Goal: Transaction & Acquisition: Purchase product/service

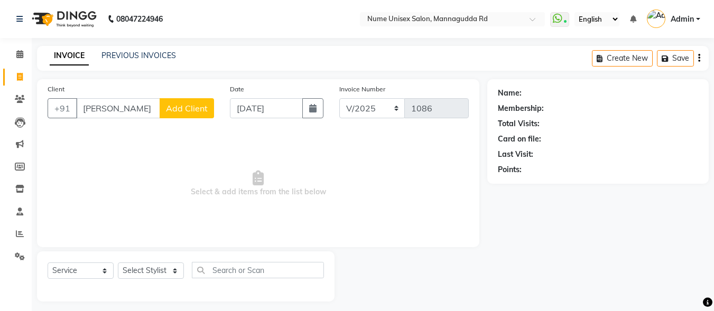
select select "service"
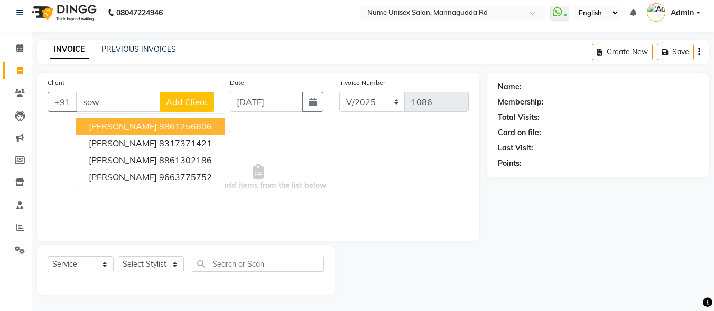
click at [161, 134] on button "[PERSON_NAME] 8861256606" at bounding box center [150, 126] width 148 height 17
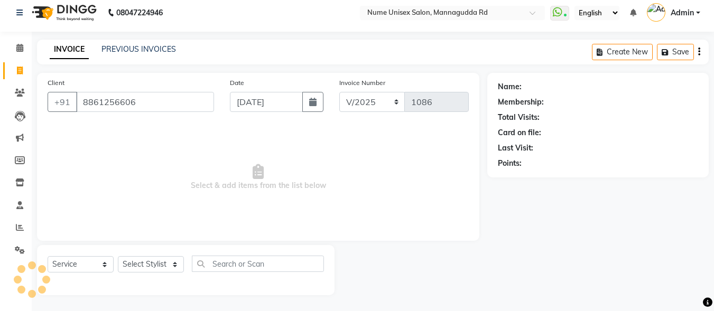
type input "8861256606"
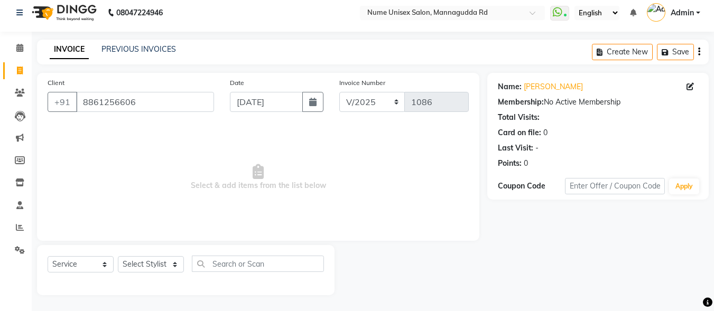
click at [685, 89] on div "Name: [PERSON_NAME]" at bounding box center [598, 86] width 200 height 11
click at [688, 89] on icon at bounding box center [689, 86] width 7 height 7
select select "[DEMOGRAPHIC_DATA]"
select select "48902"
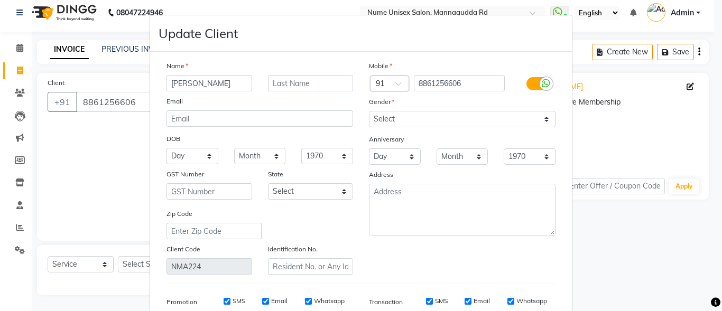
click at [526, 85] on label at bounding box center [538, 83] width 24 height 13
click at [0, 0] on input "checkbox" at bounding box center [0, 0] width 0 height 0
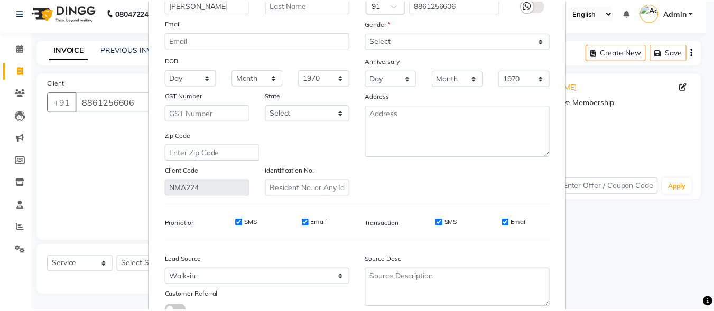
scroll to position [157, 0]
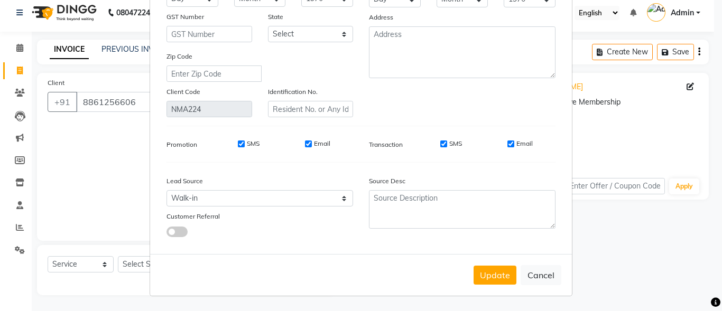
click at [440, 147] on input "SMS" at bounding box center [443, 144] width 7 height 7
checkbox input "false"
click at [510, 145] on input "Email" at bounding box center [510, 144] width 7 height 7
checkbox input "false"
click at [494, 268] on button "Update" at bounding box center [494, 275] width 43 height 19
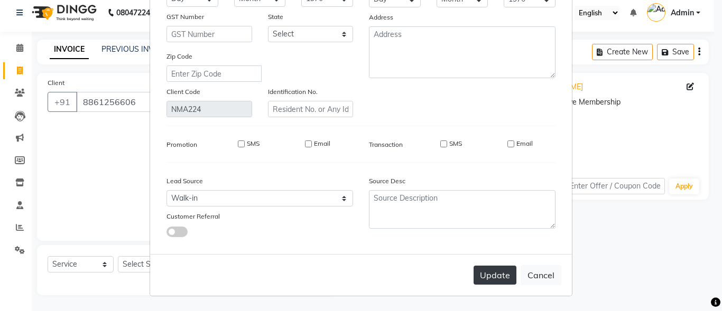
select select
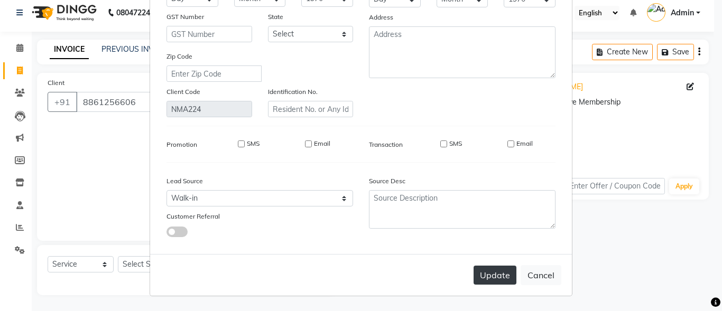
select select
checkbox input "false"
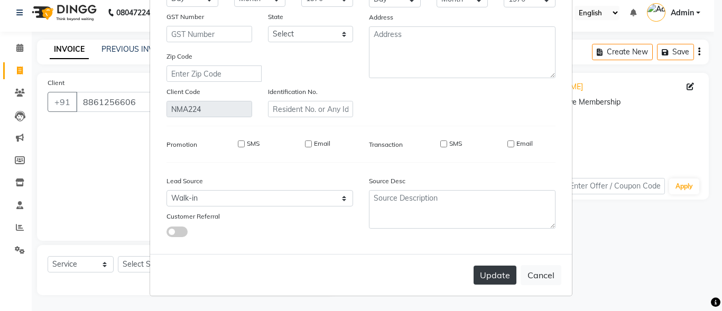
checkbox input "false"
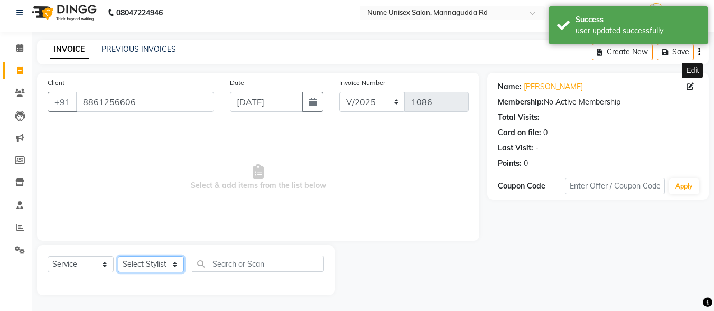
click at [172, 265] on select "Select Stylist Admin [PERSON_NAME] [PERSON_NAME] S [PERSON_NAME] Mohd [PERSON_N…" at bounding box center [151, 264] width 66 height 16
select select "83772"
click at [118, 256] on select "Select Stylist Admin [PERSON_NAME] [PERSON_NAME] S [PERSON_NAME] Mohd [PERSON_N…" at bounding box center [151, 264] width 66 height 16
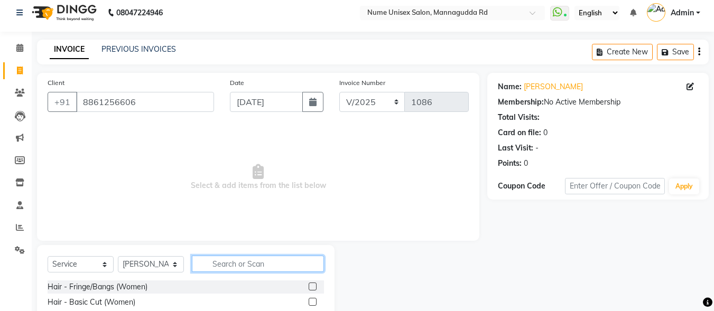
click at [229, 263] on input "text" at bounding box center [258, 264] width 132 height 16
type input "thre"
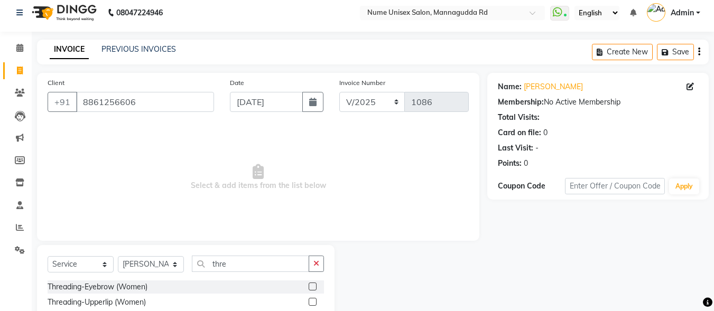
click at [309, 289] on label at bounding box center [313, 287] width 8 height 8
click at [309, 289] on input "checkbox" at bounding box center [312, 287] width 7 height 7
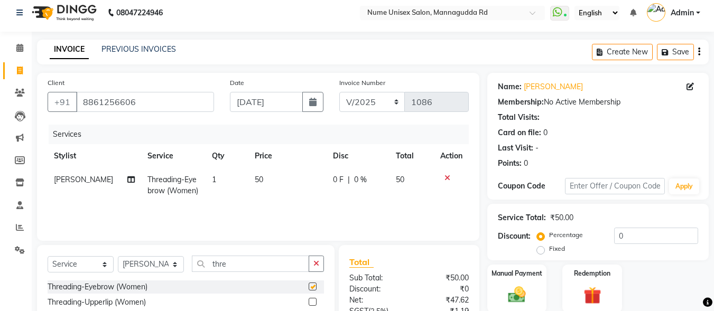
checkbox input "false"
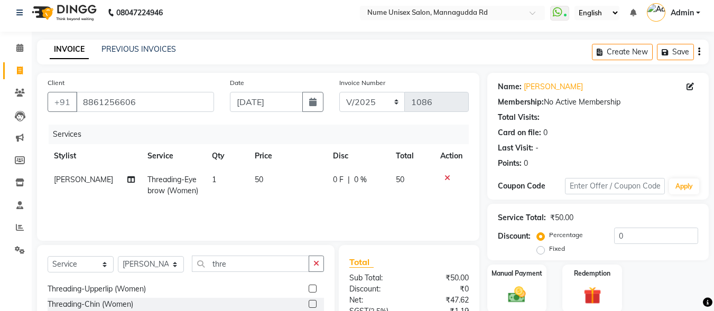
scroll to position [17, 0]
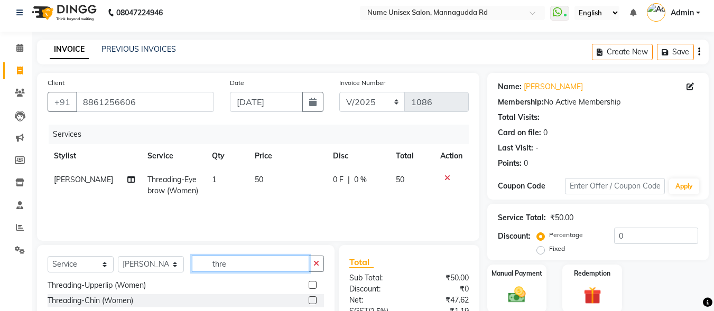
drag, startPoint x: 232, startPoint y: 268, endPoint x: 210, endPoint y: 276, distance: 22.9
click at [210, 276] on div "Select Service Product Membership Package Voucher Prepaid Gift Card Select Styl…" at bounding box center [186, 268] width 276 height 25
type input "\"
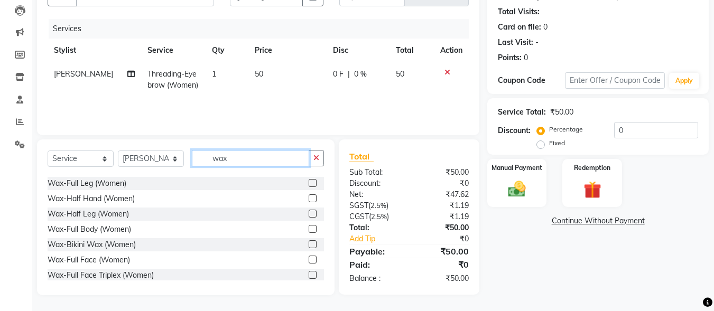
scroll to position [53, 0]
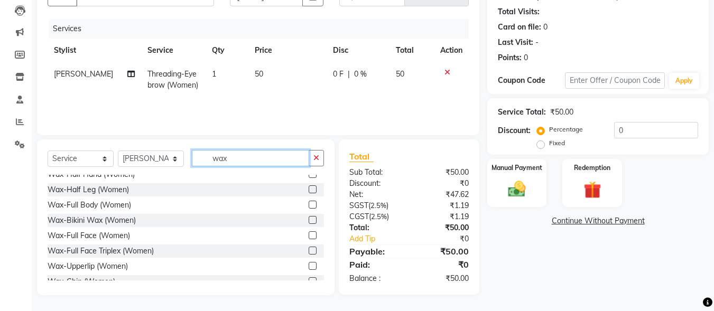
type input "wax"
click at [309, 265] on label at bounding box center [313, 266] width 8 height 8
click at [309, 265] on input "checkbox" at bounding box center [312, 266] width 7 height 7
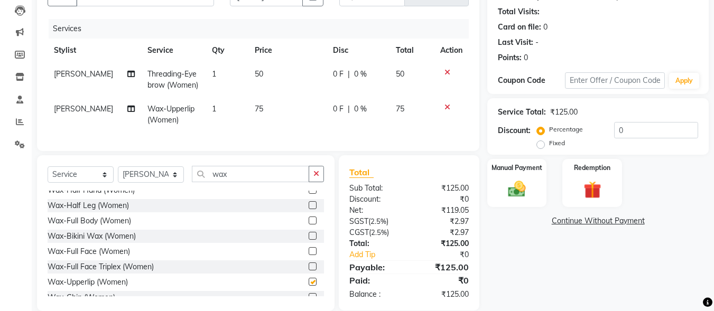
checkbox input "false"
click at [511, 184] on img at bounding box center [517, 189] width 30 height 21
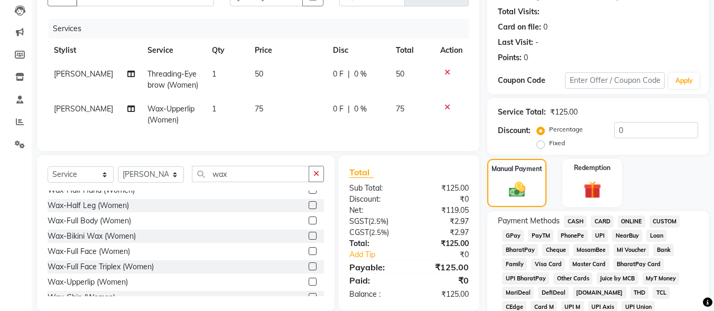
click at [595, 235] on span "UPI" at bounding box center [600, 236] width 16 height 12
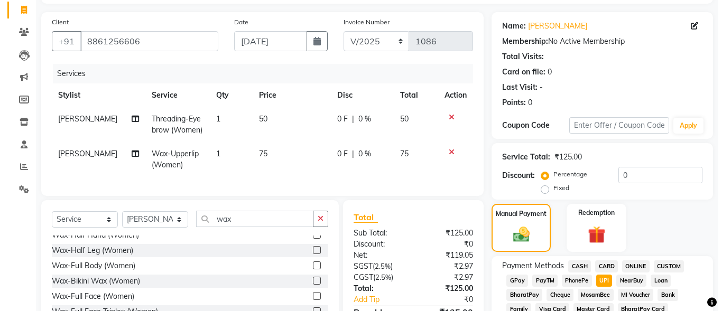
scroll to position [6, 0]
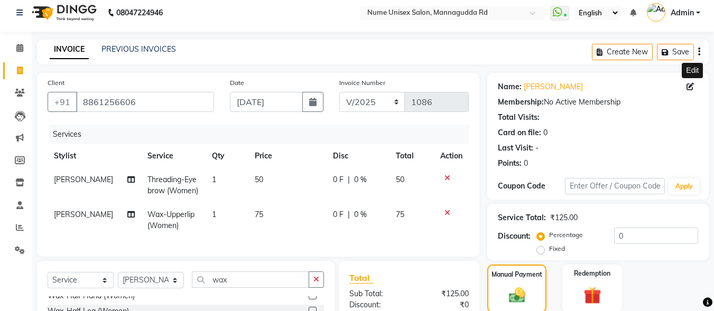
click at [688, 86] on icon at bounding box center [689, 86] width 7 height 7
select select "[DEMOGRAPHIC_DATA]"
select select "48902"
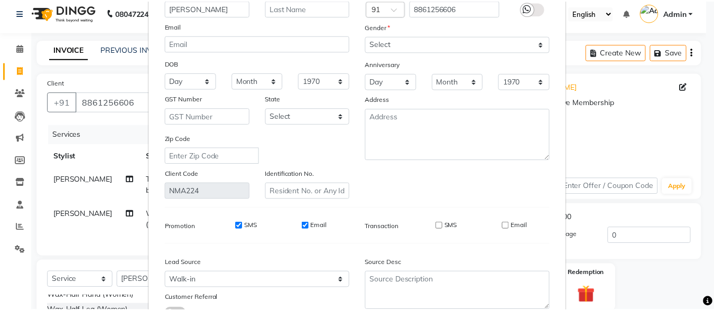
scroll to position [157, 0]
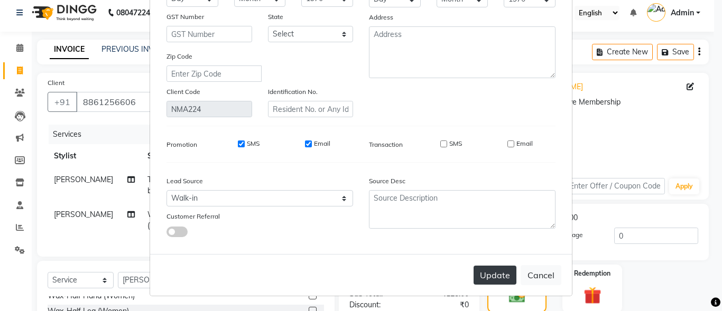
click at [489, 272] on button "Update" at bounding box center [494, 275] width 43 height 19
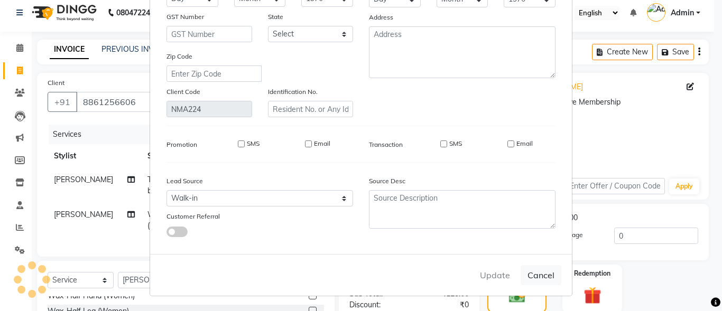
select select
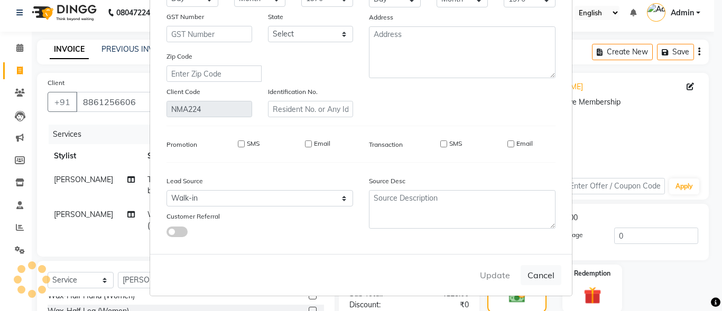
select select
checkbox input "false"
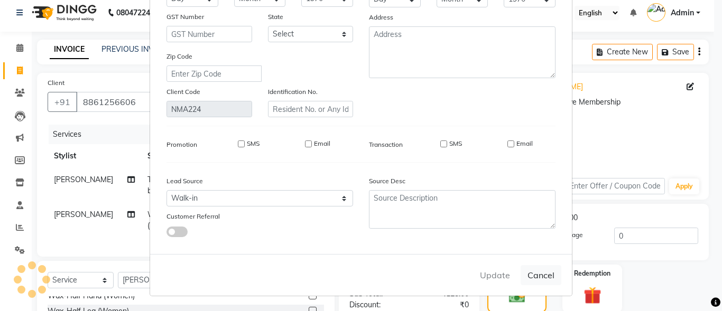
checkbox input "false"
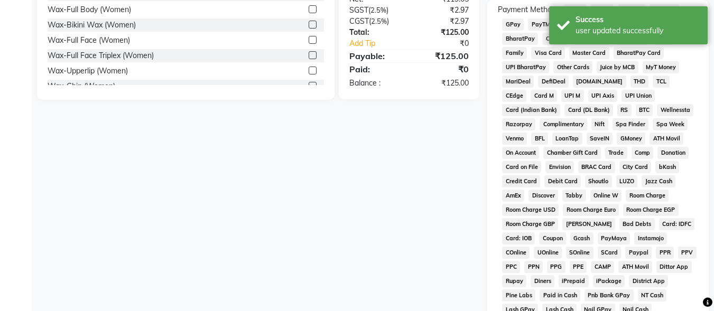
scroll to position [482, 0]
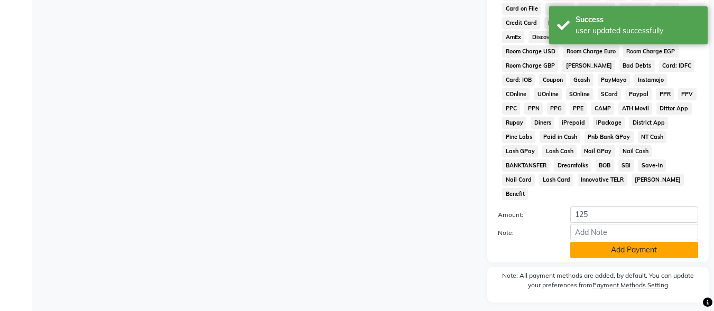
click at [599, 242] on button "Add Payment" at bounding box center [634, 250] width 128 height 16
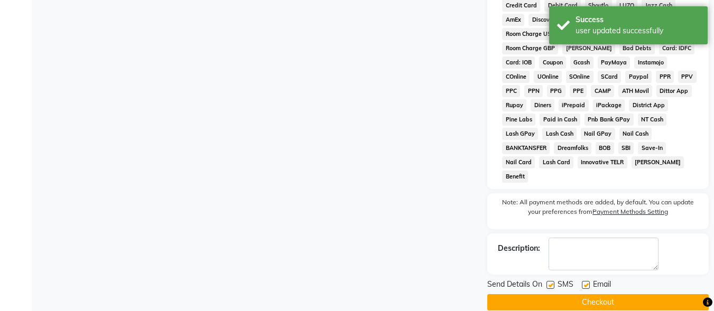
scroll to position [500, 0]
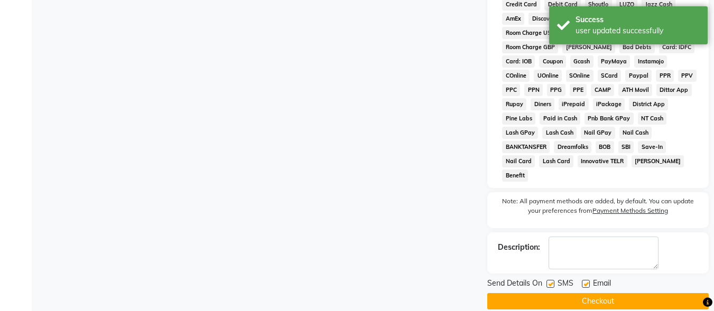
click at [552, 280] on label at bounding box center [550, 284] width 8 height 8
click at [552, 281] on input "checkbox" at bounding box center [549, 284] width 7 height 7
checkbox input "false"
click at [585, 280] on label at bounding box center [586, 284] width 8 height 8
click at [585, 281] on input "checkbox" at bounding box center [585, 284] width 7 height 7
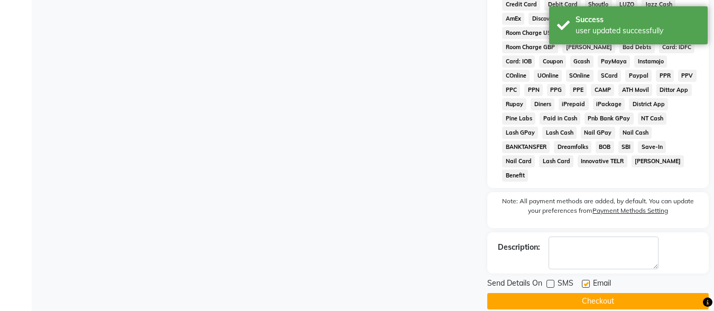
checkbox input "false"
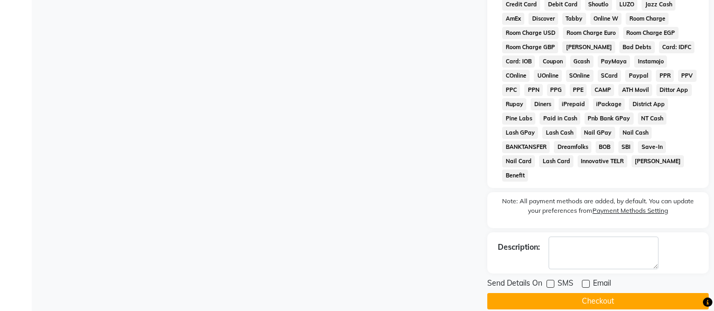
click at [589, 293] on button "Checkout" at bounding box center [597, 301] width 221 height 16
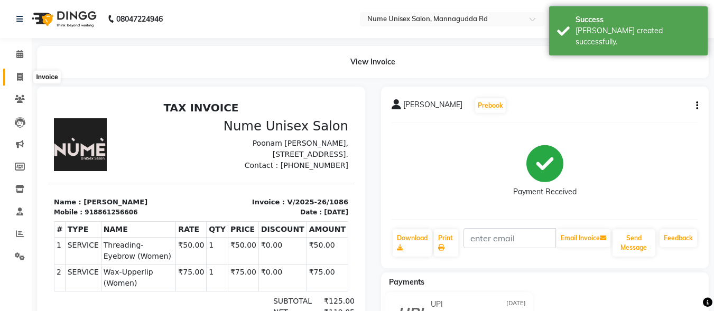
click at [24, 78] on span at bounding box center [20, 77] width 18 height 12
select select "7047"
select select "service"
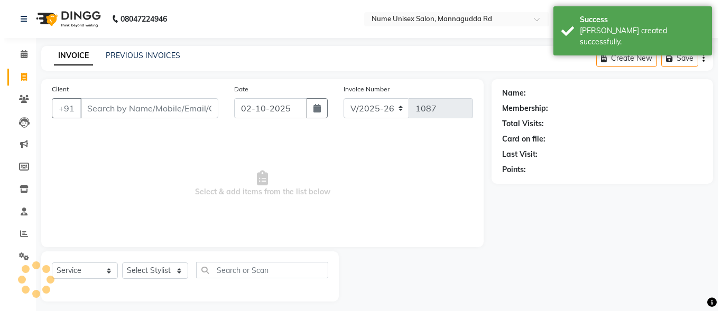
scroll to position [6, 0]
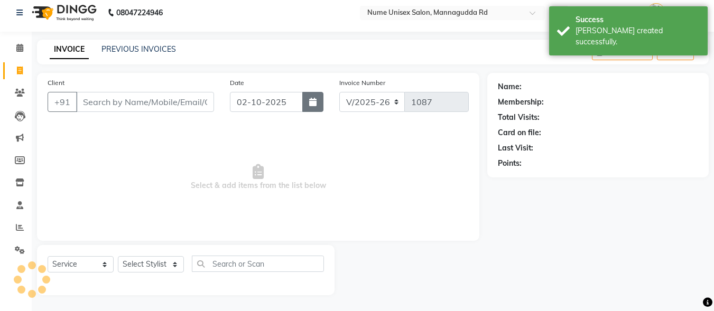
click at [314, 102] on icon "button" at bounding box center [312, 102] width 7 height 8
select select "10"
select select "2025"
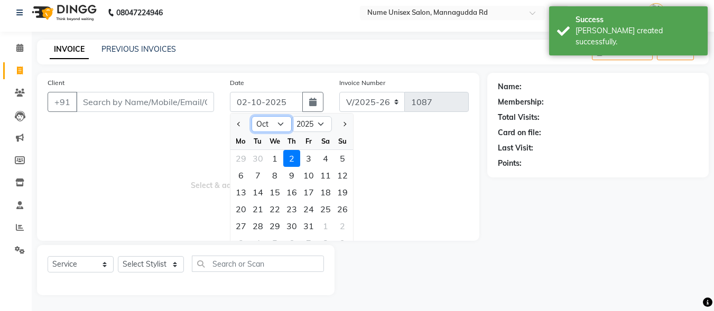
click at [279, 125] on select "Jan Feb Mar Apr May Jun [DATE] Aug Sep Oct Nov Dec" at bounding box center [271, 124] width 40 height 16
select select "9"
click at [251, 116] on select "Jan Feb Mar Apr May Jun [DATE] Aug Sep Oct Nov Dec" at bounding box center [271, 124] width 40 height 16
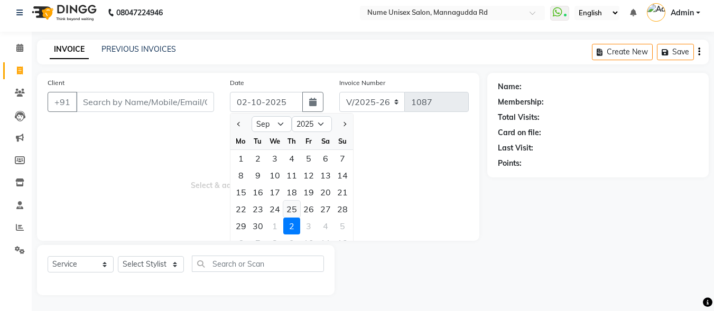
click at [288, 213] on div "25" at bounding box center [291, 209] width 17 height 17
type input "[DATE]"
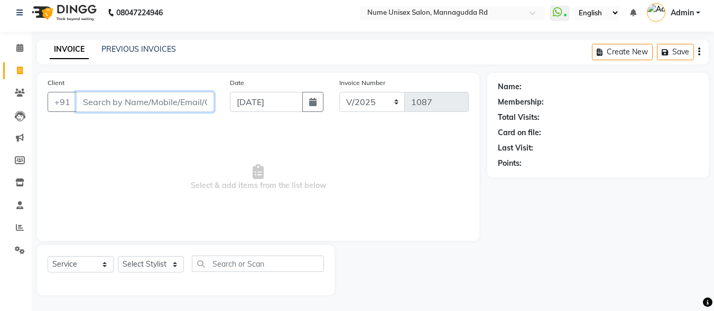
click at [158, 104] on input "Client" at bounding box center [145, 102] width 138 height 20
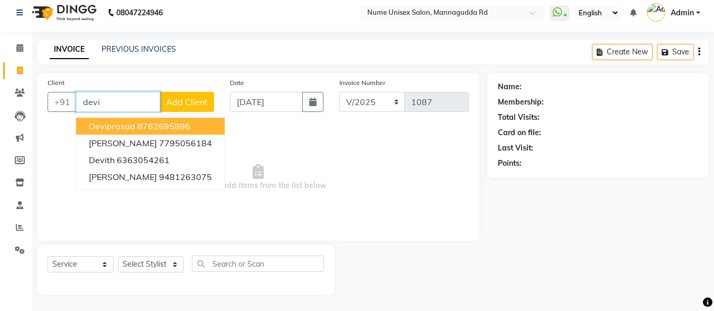
click at [160, 121] on ngb-highlight "8762695896" at bounding box center [163, 126] width 53 height 11
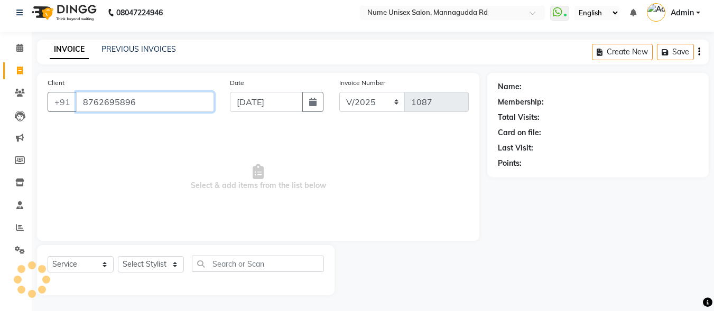
type input "8762695896"
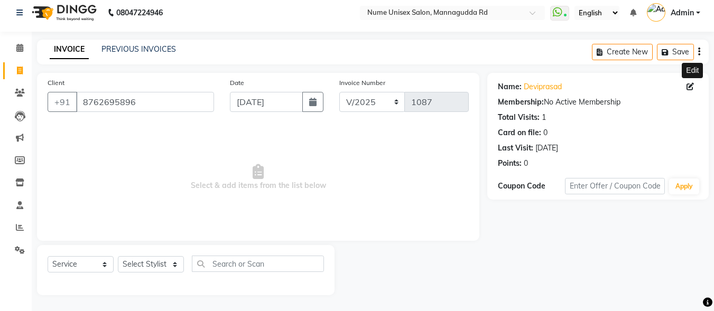
click at [689, 86] on icon at bounding box center [689, 86] width 7 height 7
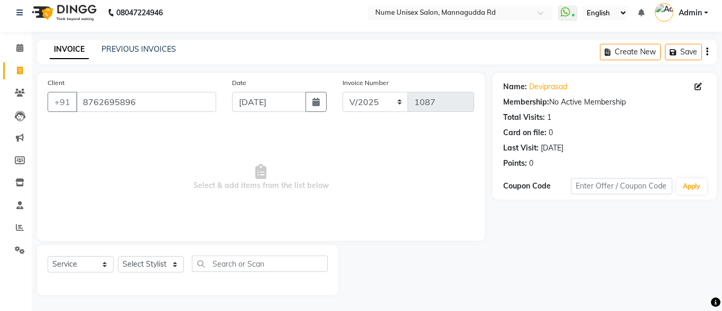
select select "[DEMOGRAPHIC_DATA]"
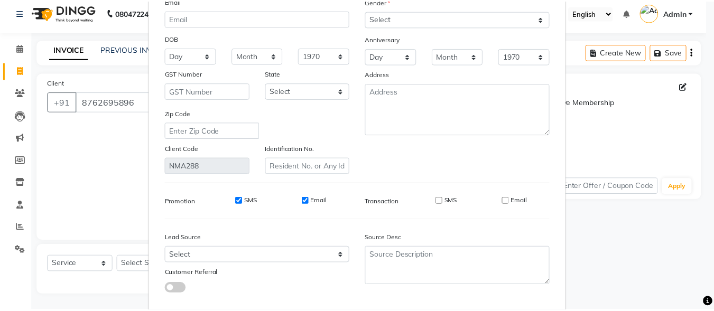
scroll to position [157, 0]
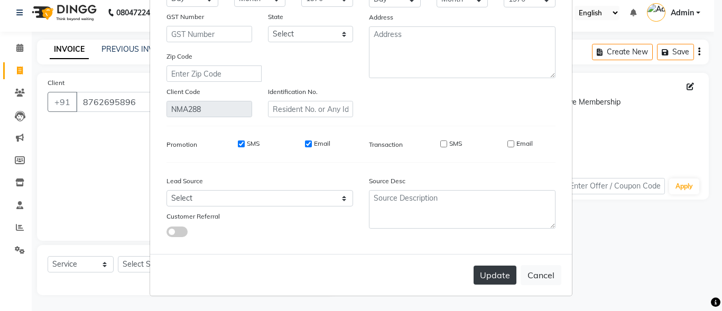
click at [476, 272] on button "Update" at bounding box center [494, 275] width 43 height 19
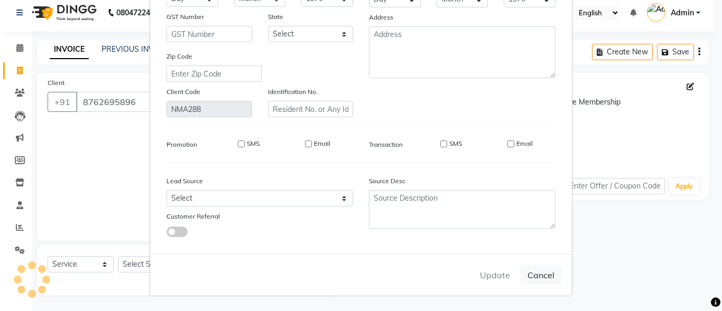
select select
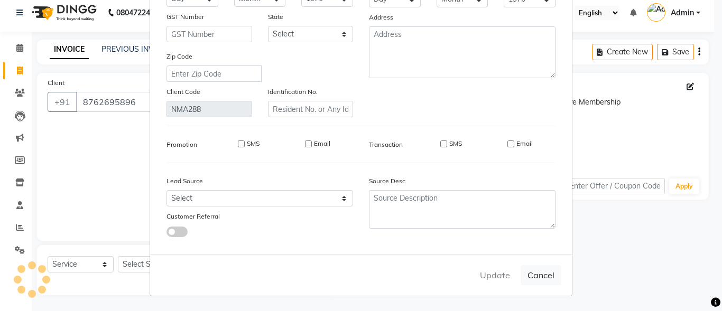
select select
checkbox input "false"
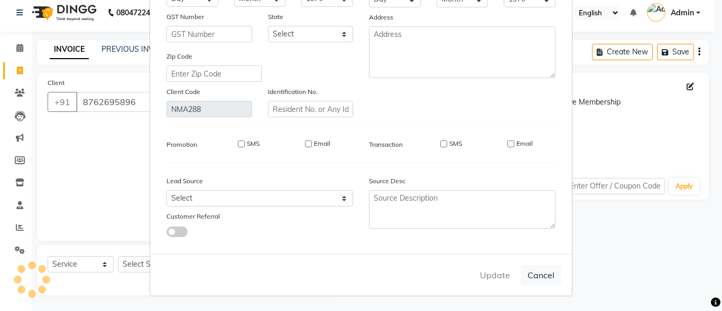
checkbox input "false"
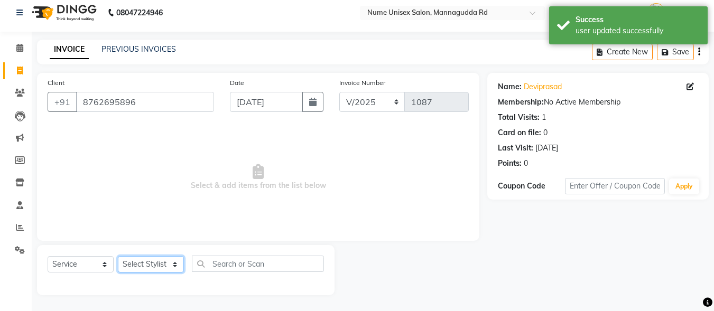
click at [165, 262] on select "Select Stylist Admin [PERSON_NAME] [PERSON_NAME] S [PERSON_NAME] Mohd [PERSON_N…" at bounding box center [151, 264] width 66 height 16
select select "61524"
click at [118, 256] on select "Select Stylist Admin [PERSON_NAME] [PERSON_NAME] S [PERSON_NAME] Mohd [PERSON_N…" at bounding box center [151, 264] width 66 height 16
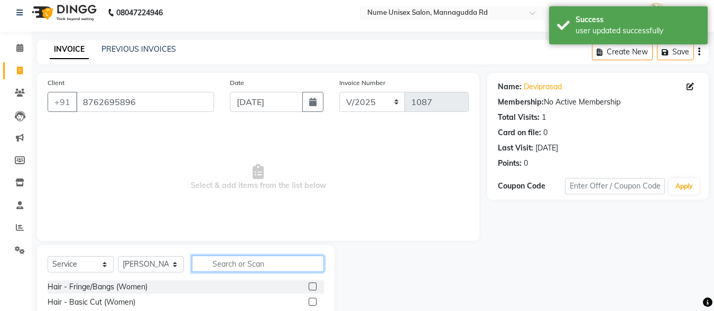
click at [278, 264] on input "text" at bounding box center [258, 264] width 132 height 16
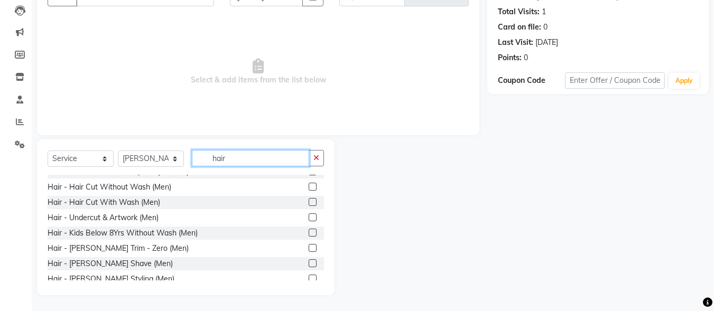
scroll to position [106, 0]
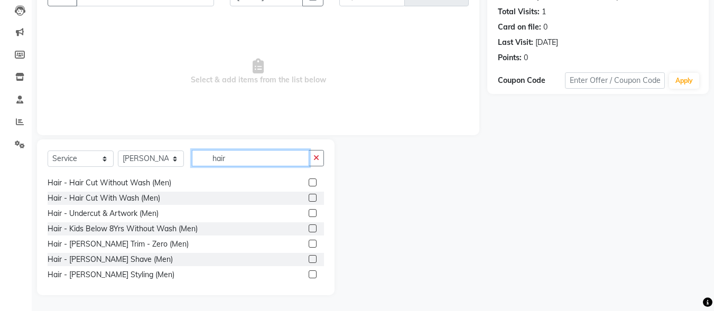
type input "hair"
click at [309, 184] on label at bounding box center [313, 183] width 8 height 8
click at [309, 184] on input "checkbox" at bounding box center [312, 183] width 7 height 7
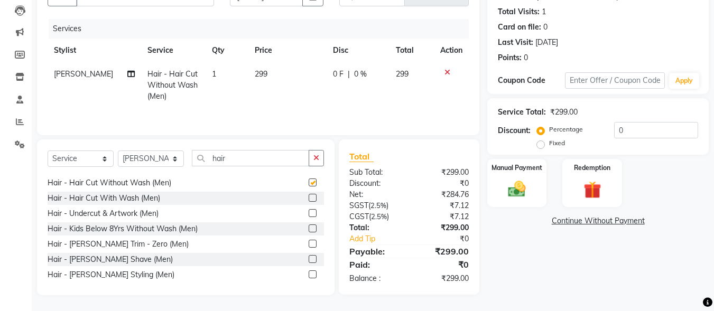
checkbox input "false"
click at [309, 273] on label at bounding box center [313, 274] width 8 height 8
click at [309, 273] on input "checkbox" at bounding box center [312, 275] width 7 height 7
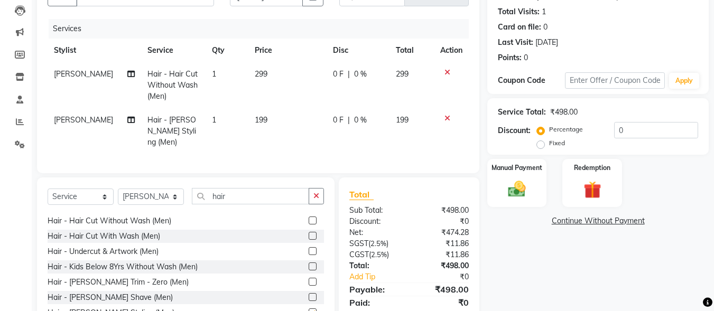
checkbox input "false"
click at [616, 132] on input "0" at bounding box center [656, 130] width 84 height 16
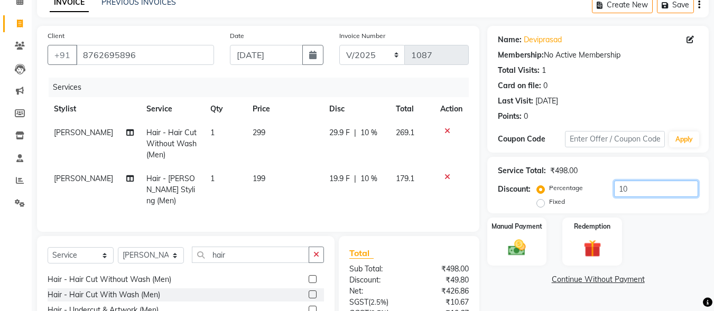
scroll to position [147, 0]
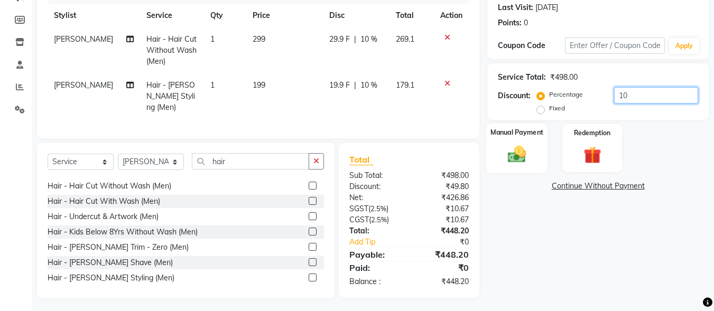
type input "10"
click at [534, 142] on div "Manual Payment" at bounding box center [517, 148] width 62 height 50
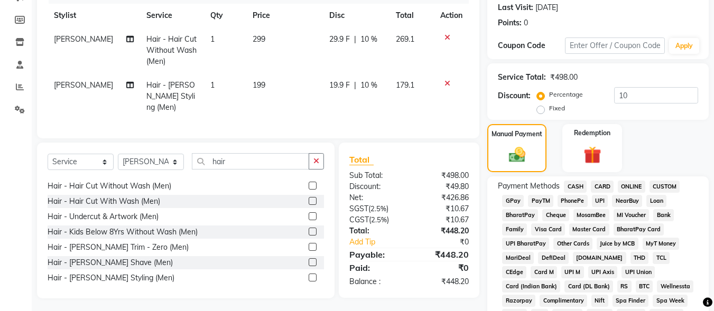
click at [600, 201] on span "UPI" at bounding box center [600, 201] width 16 height 12
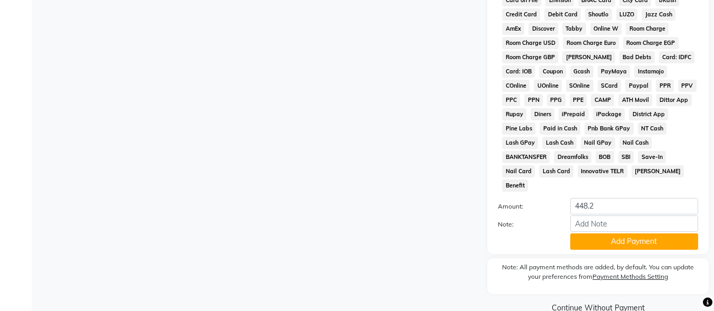
scroll to position [497, 0]
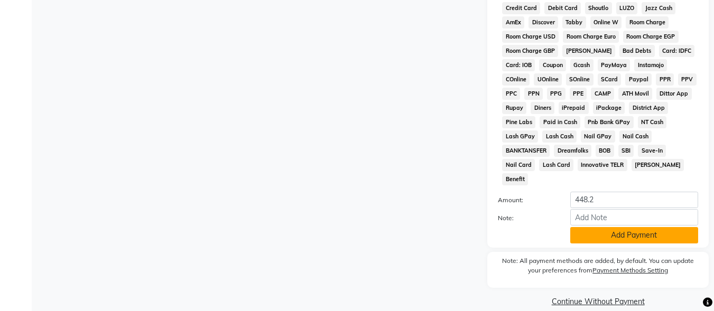
click at [617, 227] on button "Add Payment" at bounding box center [634, 235] width 128 height 16
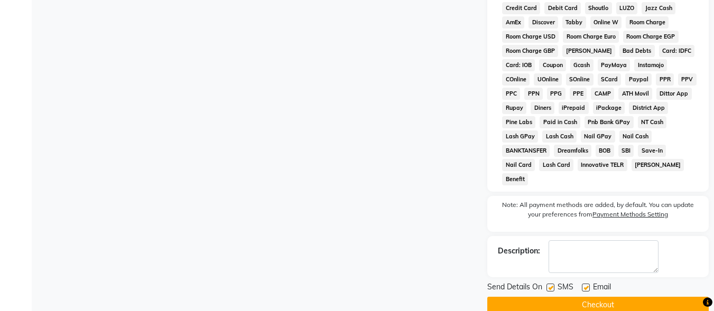
click at [547, 284] on label at bounding box center [550, 288] width 8 height 8
click at [547, 285] on input "checkbox" at bounding box center [549, 288] width 7 height 7
checkbox input "false"
click at [588, 284] on label at bounding box center [586, 288] width 8 height 8
click at [588, 285] on input "checkbox" at bounding box center [585, 288] width 7 height 7
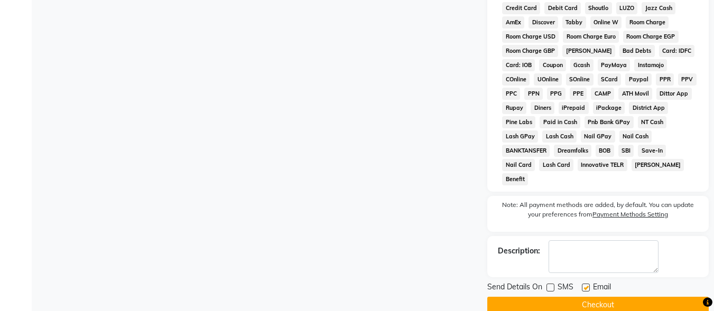
checkbox input "false"
click at [591, 297] on button "Checkout" at bounding box center [597, 305] width 221 height 16
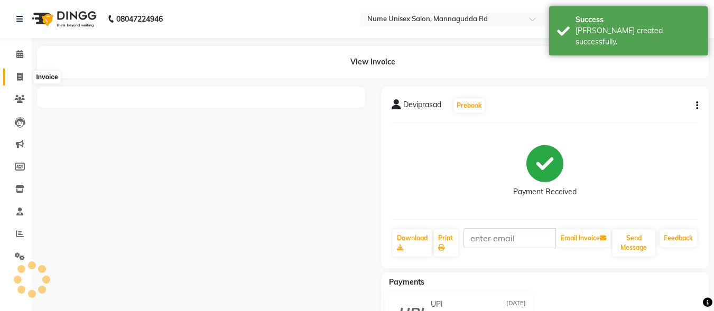
click at [24, 76] on span at bounding box center [20, 77] width 18 height 12
select select "7047"
select select "service"
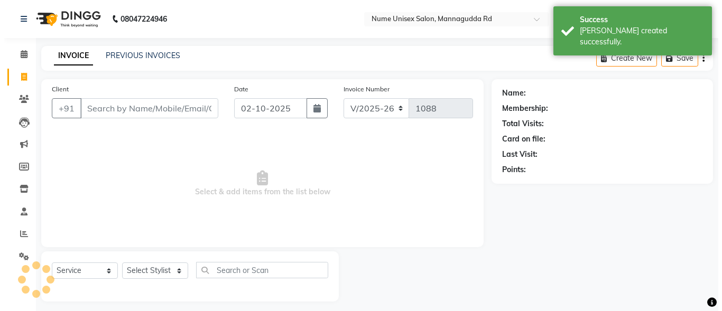
scroll to position [6, 0]
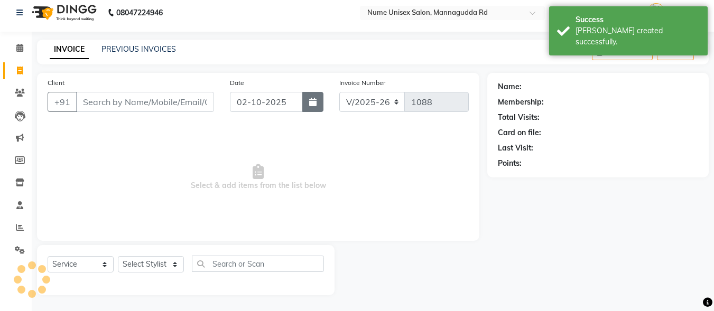
click at [317, 103] on button "button" at bounding box center [312, 102] width 21 height 20
select select "10"
select select "2025"
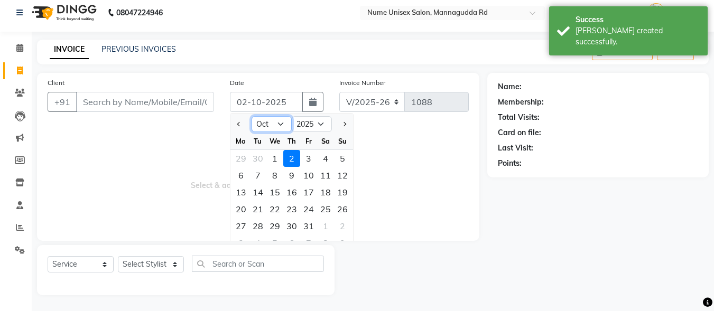
click at [278, 127] on select "Jan Feb Mar Apr May Jun [DATE] Aug Sep Oct Nov Dec" at bounding box center [271, 124] width 40 height 16
select select "9"
click at [251, 116] on select "Jan Feb Mar Apr May Jun [DATE] Aug Sep Oct Nov Dec" at bounding box center [271, 124] width 40 height 16
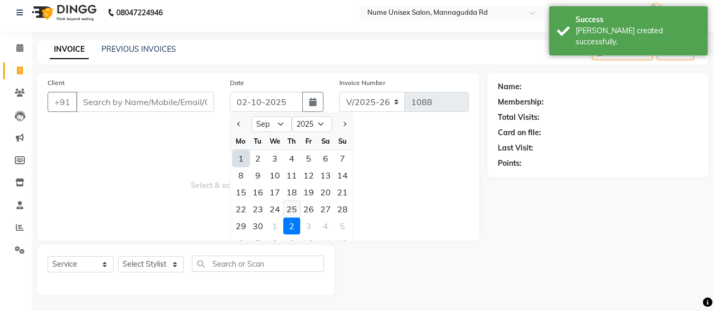
click at [293, 210] on div "25" at bounding box center [291, 209] width 17 height 17
type input "[DATE]"
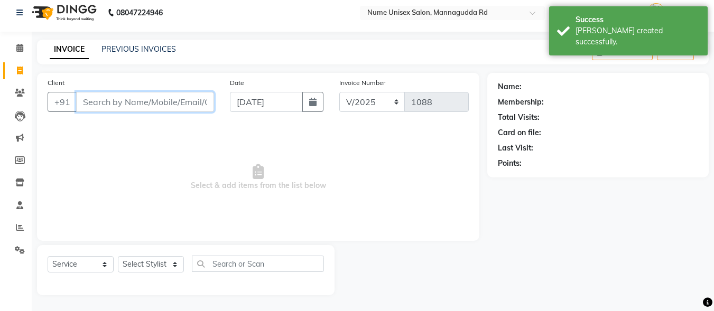
click at [144, 94] on input "Client" at bounding box center [145, 102] width 138 height 20
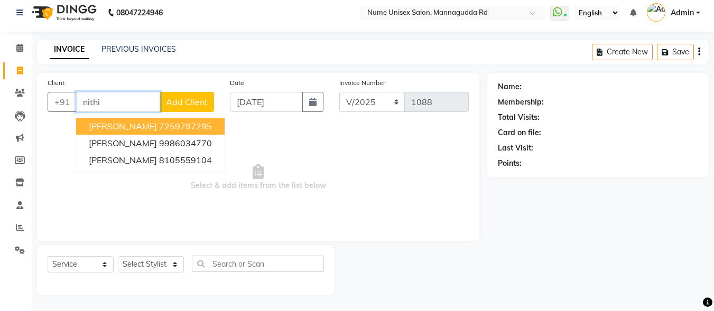
click at [162, 123] on ngb-highlight "7259797295" at bounding box center [185, 126] width 53 height 11
type input "7259797295"
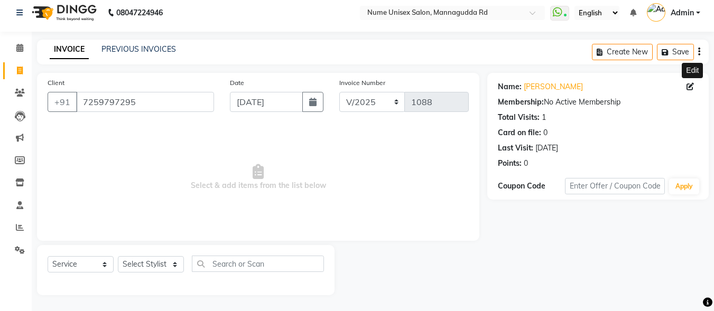
click at [687, 89] on icon at bounding box center [689, 86] width 7 height 7
select select "[DEMOGRAPHIC_DATA]"
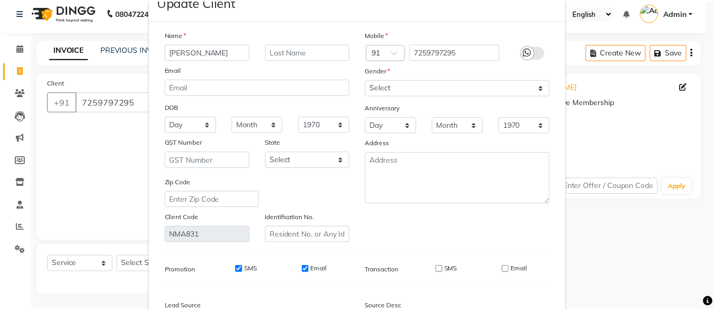
scroll to position [157, 0]
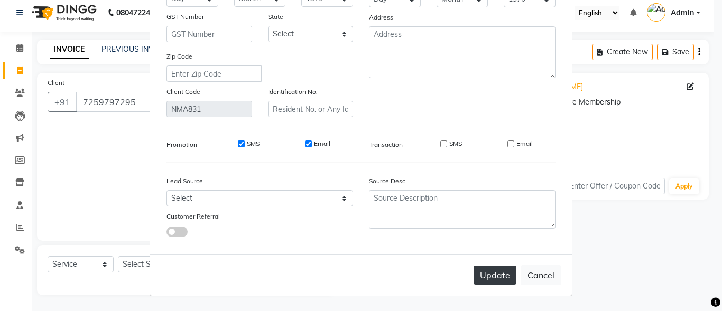
click at [500, 272] on button "Update" at bounding box center [494, 275] width 43 height 19
select select
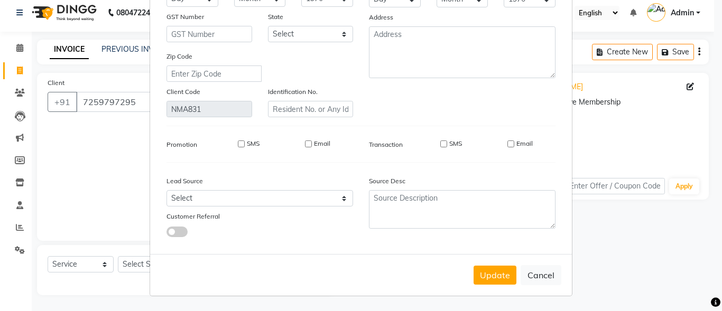
select select
checkbox input "false"
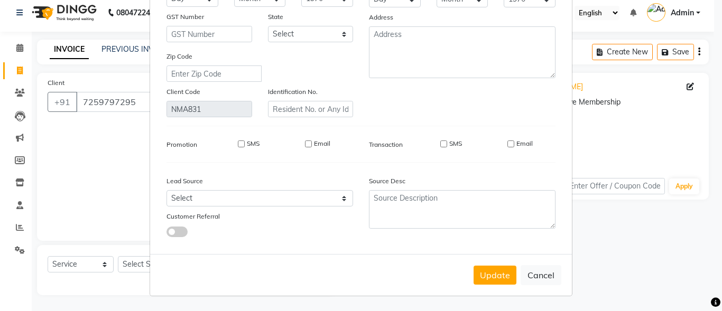
checkbox input "false"
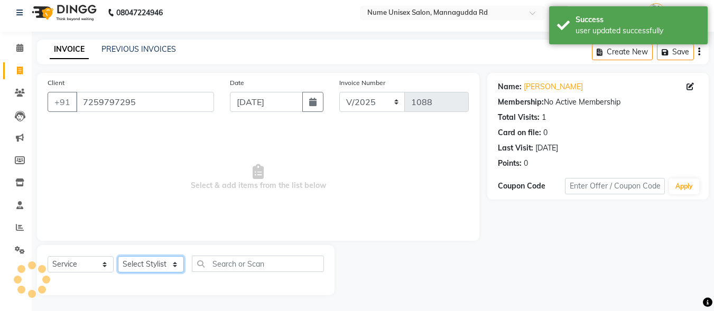
click at [160, 265] on select "Select Stylist Admin [PERSON_NAME] [PERSON_NAME] S [PERSON_NAME] Mohd [PERSON_N…" at bounding box center [151, 264] width 66 height 16
select select "61524"
click at [118, 256] on select "Select Stylist Admin [PERSON_NAME] [PERSON_NAME] S [PERSON_NAME] Mohd [PERSON_N…" at bounding box center [151, 264] width 66 height 16
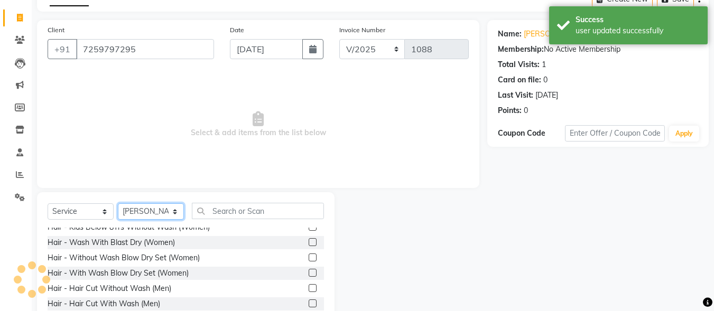
scroll to position [106, 0]
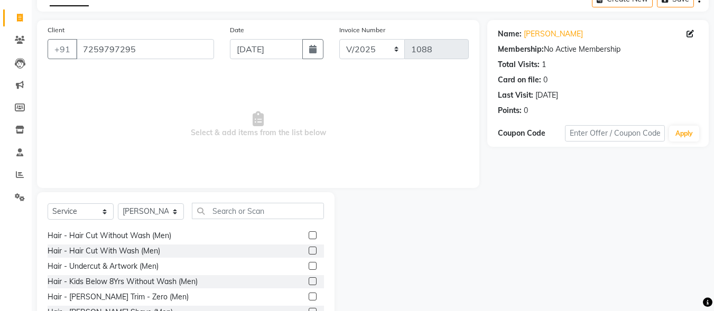
click at [309, 251] on label at bounding box center [313, 251] width 8 height 8
click at [309, 251] on input "checkbox" at bounding box center [312, 251] width 7 height 7
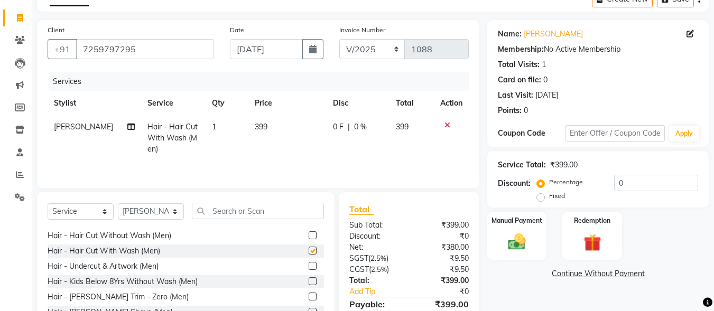
checkbox input "false"
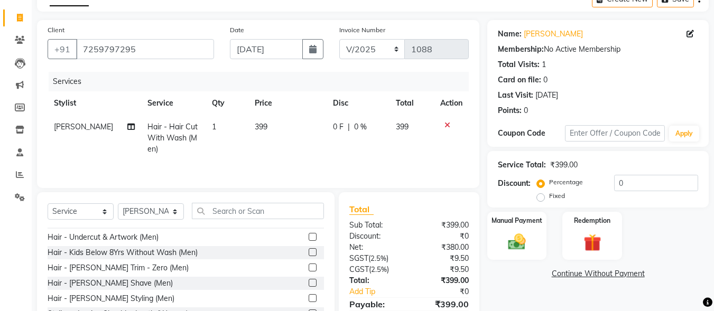
scroll to position [158, 0]
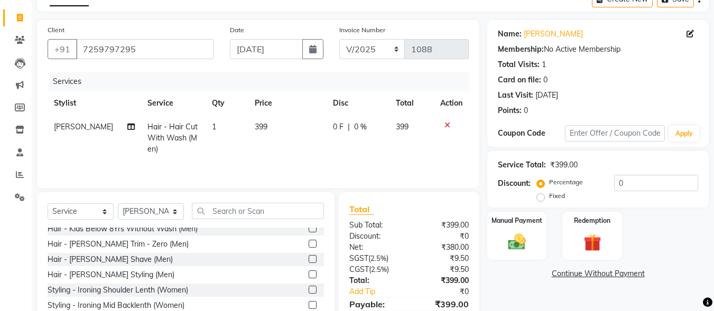
click at [309, 272] on label at bounding box center [313, 274] width 8 height 8
click at [309, 272] on input "checkbox" at bounding box center [312, 275] width 7 height 7
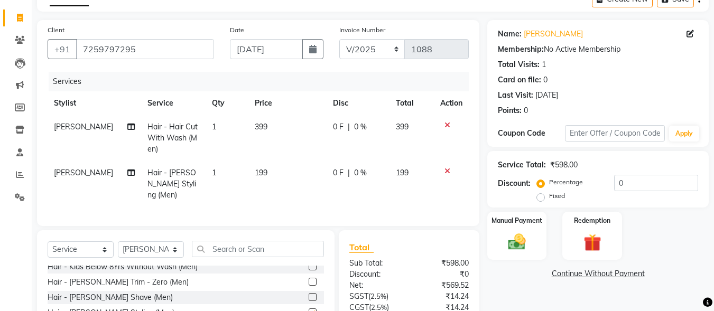
checkbox input "false"
click at [616, 175] on input "0" at bounding box center [656, 183] width 84 height 16
type input "10"
click at [447, 124] on icon at bounding box center [447, 125] width 6 height 7
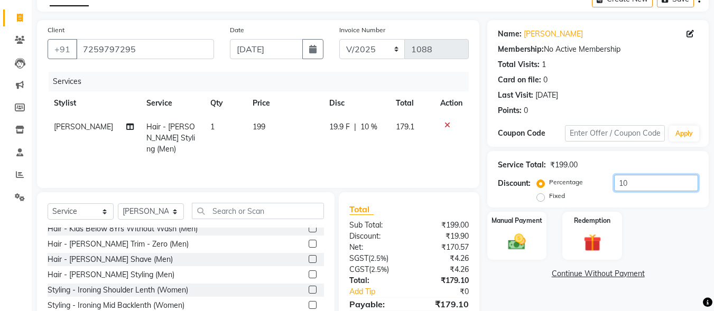
drag, startPoint x: 630, startPoint y: 178, endPoint x: 596, endPoint y: 185, distance: 34.2
click at [597, 185] on div "Percentage Fixed 10" at bounding box center [618, 189] width 159 height 29
click at [524, 233] on img at bounding box center [517, 241] width 30 height 21
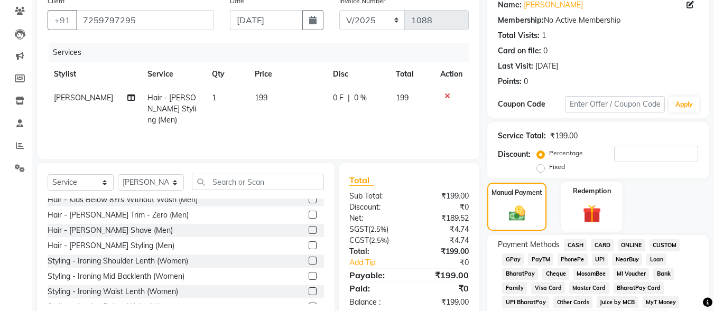
scroll to position [112, 0]
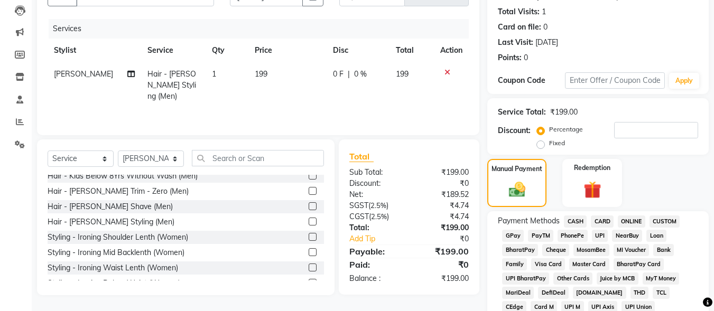
click at [601, 235] on span "UPI" at bounding box center [600, 236] width 16 height 12
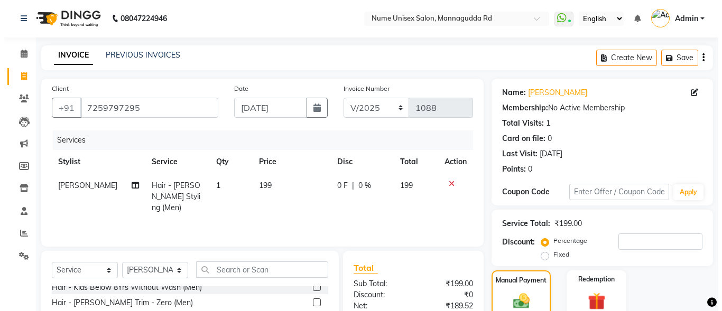
scroll to position [0, 0]
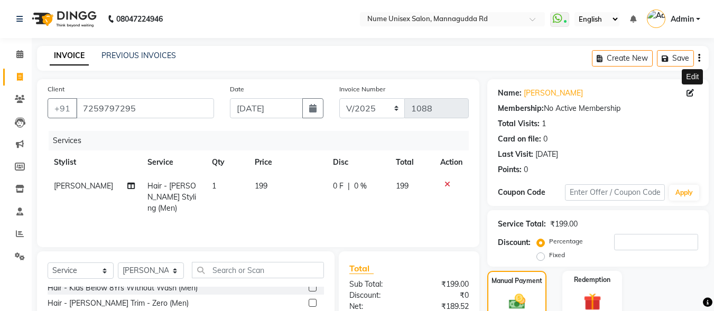
click at [692, 95] on icon at bounding box center [689, 92] width 7 height 7
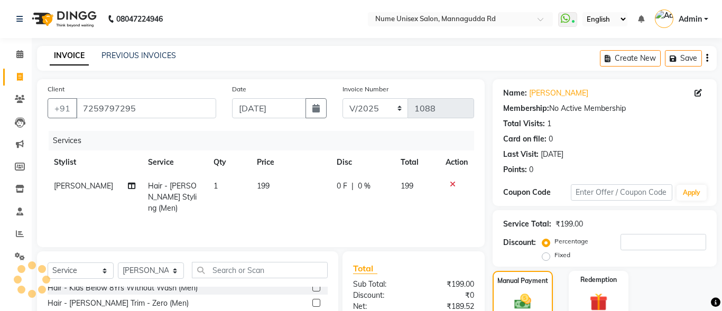
select select "[DEMOGRAPHIC_DATA]"
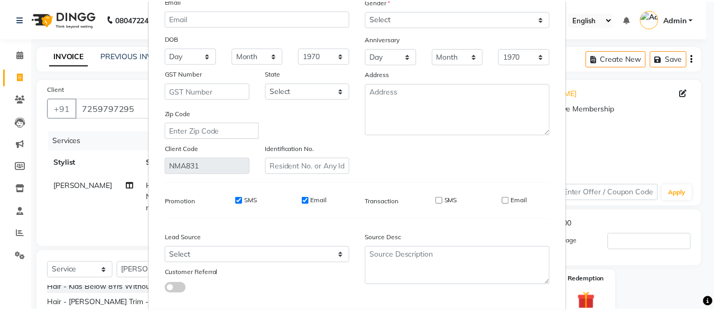
scroll to position [157, 0]
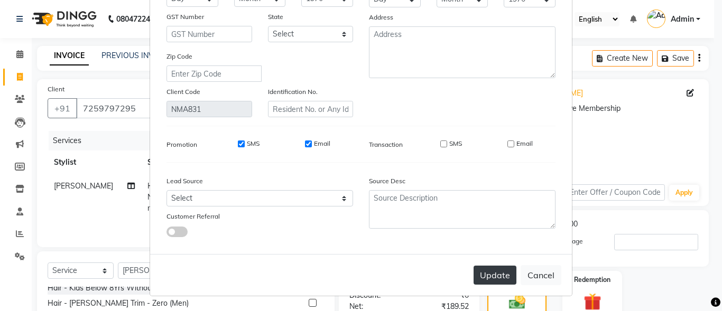
click at [487, 280] on button "Update" at bounding box center [494, 275] width 43 height 19
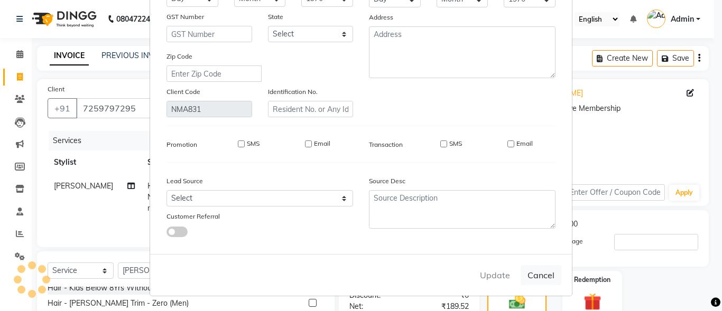
select select
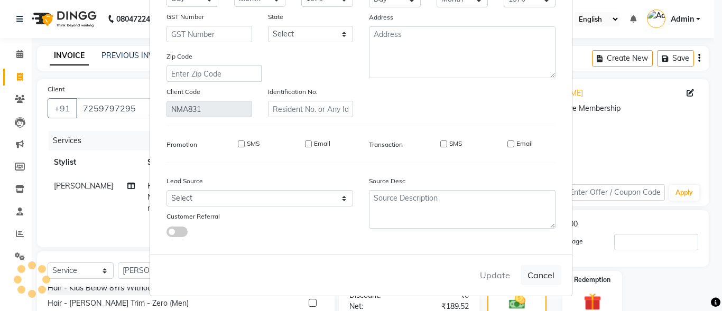
select select
checkbox input "false"
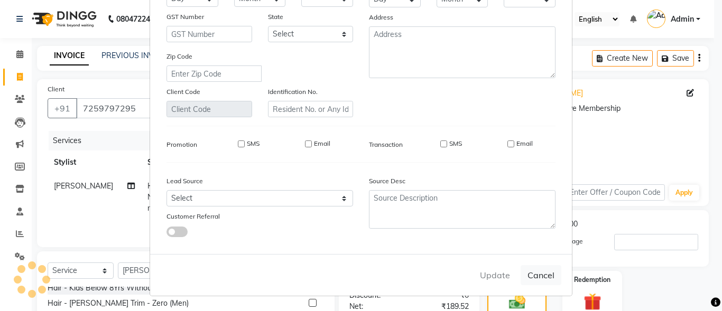
checkbox input "false"
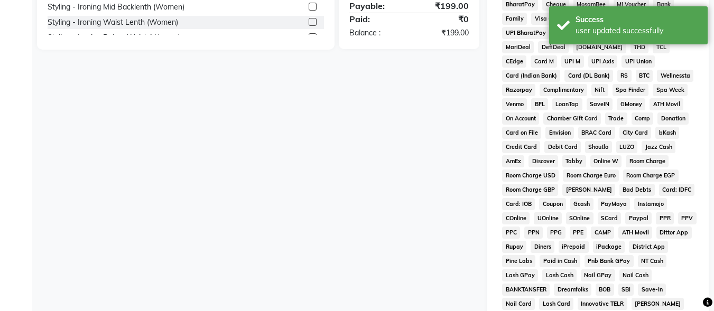
scroll to position [475, 0]
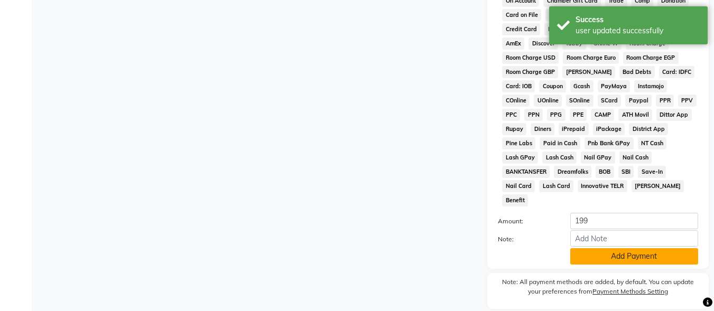
click at [596, 248] on button "Add Payment" at bounding box center [634, 256] width 128 height 16
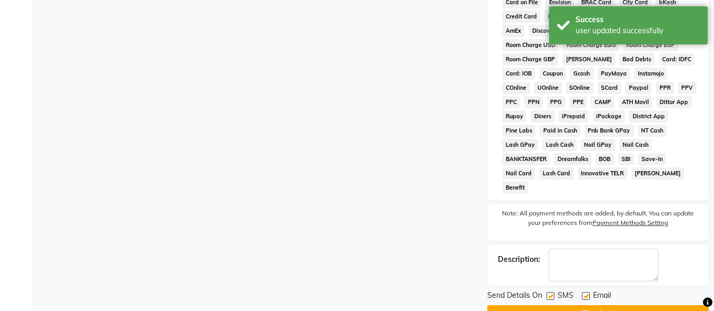
scroll to position [500, 0]
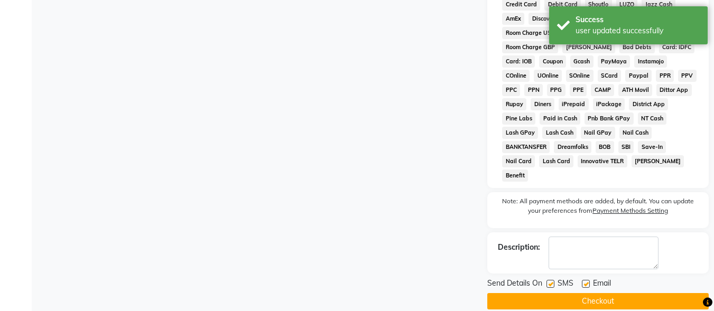
click at [550, 280] on label at bounding box center [550, 284] width 8 height 8
click at [550, 281] on input "checkbox" at bounding box center [549, 284] width 7 height 7
checkbox input "false"
click at [587, 280] on label at bounding box center [586, 284] width 8 height 8
click at [587, 281] on input "checkbox" at bounding box center [585, 284] width 7 height 7
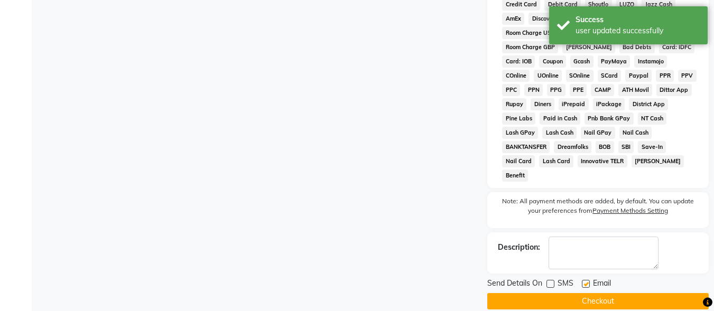
checkbox input "false"
click at [589, 293] on button "Checkout" at bounding box center [597, 301] width 221 height 16
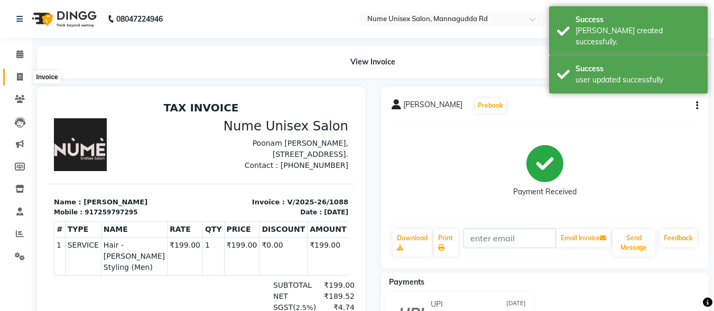
click at [17, 77] on icon at bounding box center [20, 77] width 6 height 8
select select "7047"
select select "service"
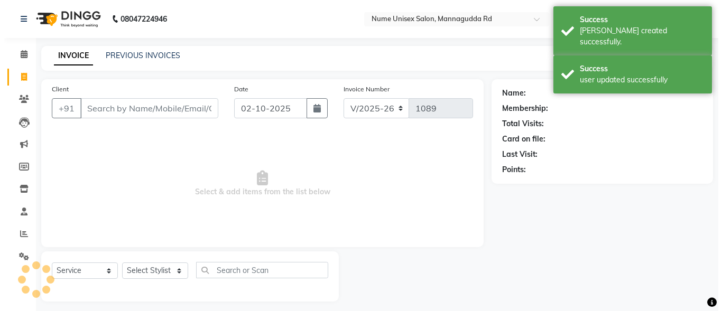
scroll to position [6, 0]
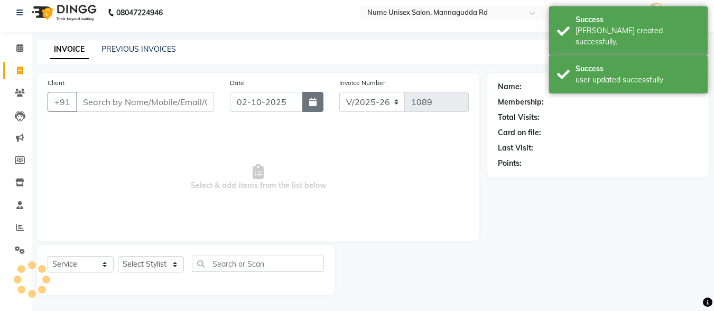
click at [313, 101] on icon "button" at bounding box center [312, 102] width 7 height 8
select select "10"
select select "2025"
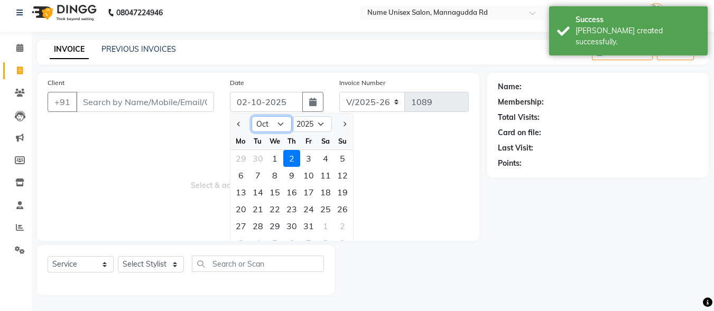
click at [279, 127] on select "Jan Feb Mar Apr May Jun [DATE] Aug Sep Oct Nov Dec" at bounding box center [271, 124] width 40 height 16
select select "9"
click at [251, 116] on select "Jan Feb Mar Apr May Jun [DATE] Aug Sep Oct Nov Dec" at bounding box center [271, 124] width 40 height 16
click at [291, 205] on div "25" at bounding box center [291, 209] width 17 height 17
type input "[DATE]"
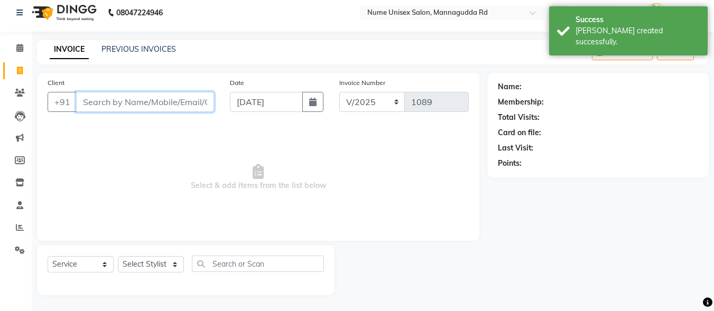
click at [155, 98] on input "Client" at bounding box center [145, 102] width 138 height 20
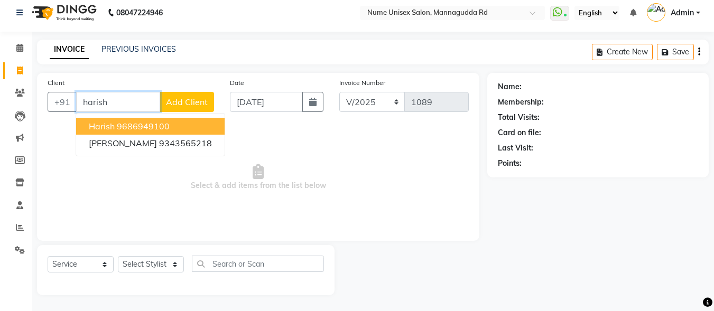
click at [175, 126] on button "Harish 9686949100" at bounding box center [150, 126] width 148 height 17
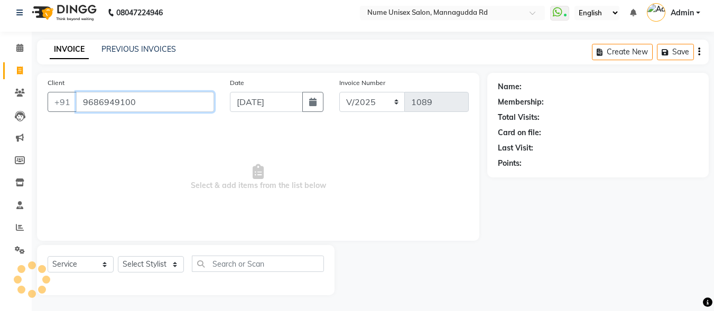
type input "9686949100"
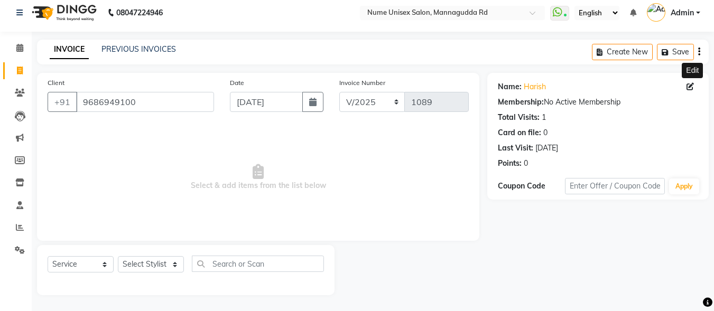
click at [691, 89] on icon at bounding box center [689, 86] width 7 height 7
select select "[DEMOGRAPHIC_DATA]"
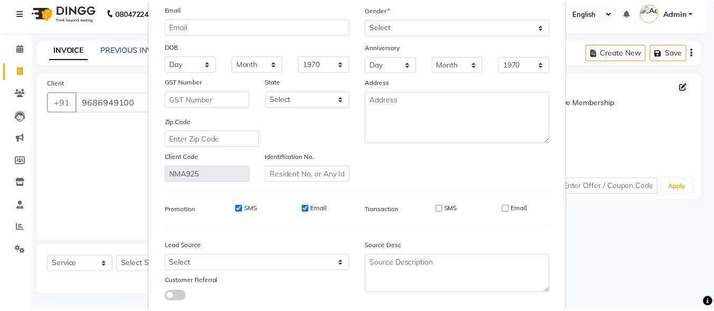
scroll to position [157, 0]
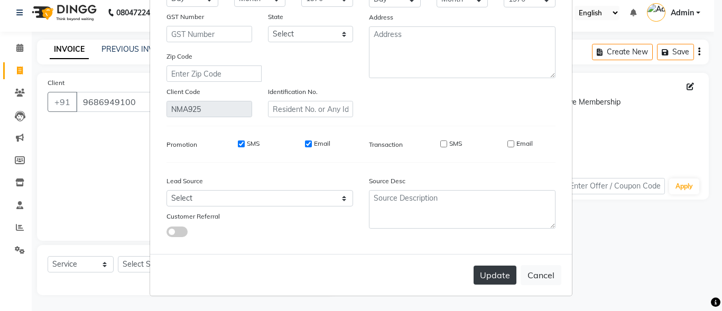
click at [485, 273] on button "Update" at bounding box center [494, 275] width 43 height 19
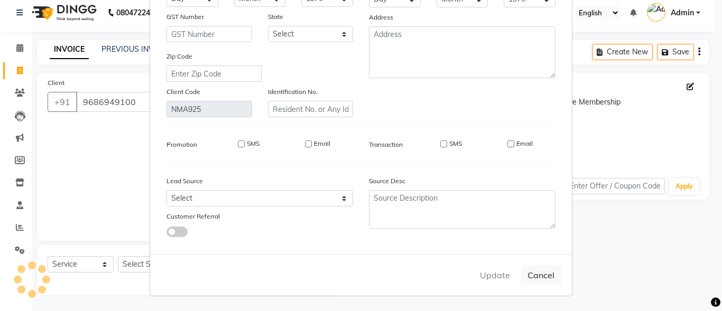
select select
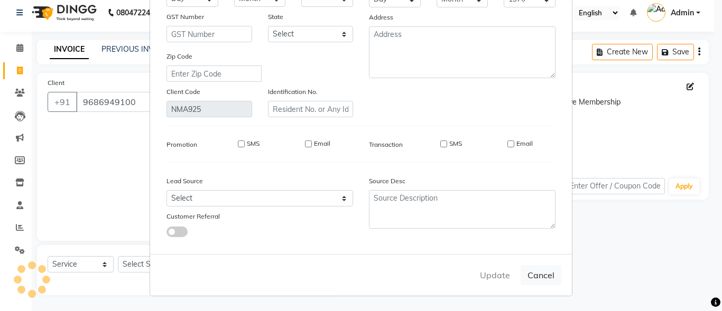
select select
checkbox input "false"
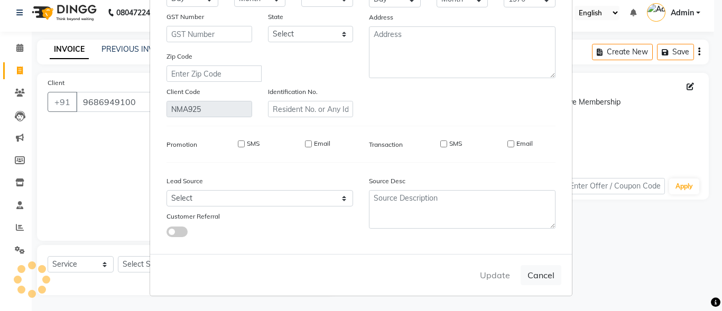
checkbox input "false"
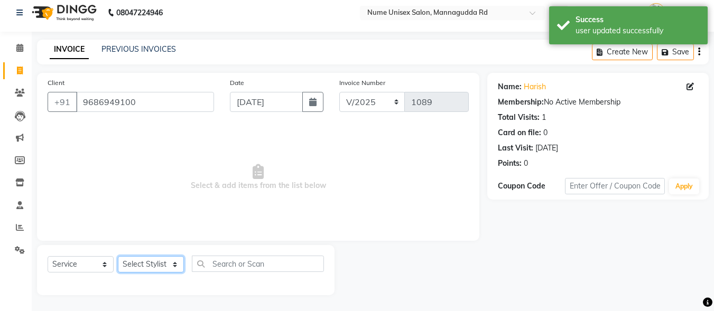
click at [171, 268] on select "Select Stylist Admin [PERSON_NAME] [PERSON_NAME] S [PERSON_NAME] Mohd [PERSON_N…" at bounding box center [151, 264] width 66 height 16
select select "60533"
click at [118, 256] on select "Select Stylist Admin [PERSON_NAME] [PERSON_NAME] S [PERSON_NAME] Mohd [PERSON_N…" at bounding box center [151, 264] width 66 height 16
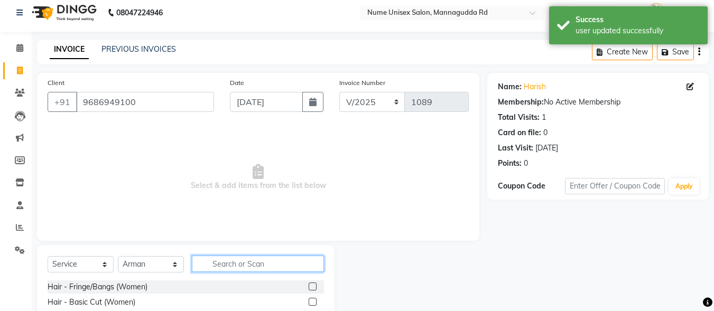
click at [217, 265] on input "text" at bounding box center [258, 264] width 132 height 16
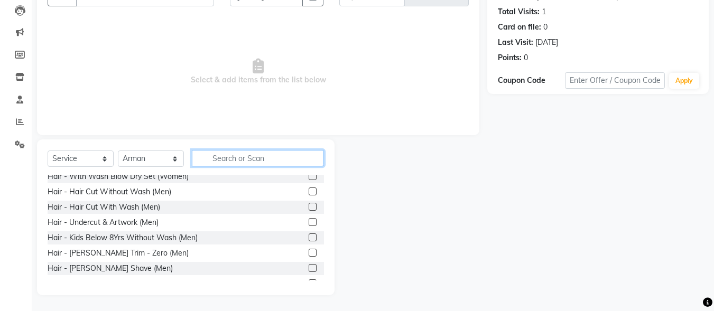
scroll to position [106, 0]
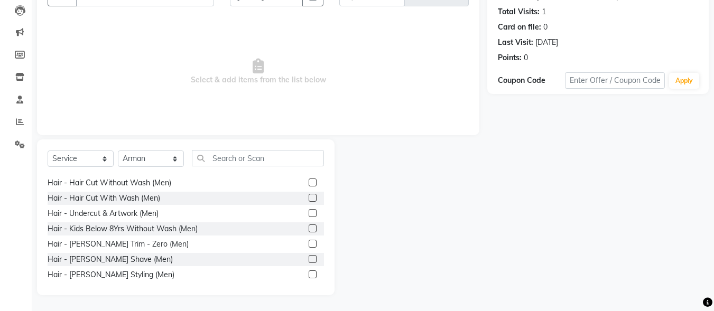
click at [309, 199] on label at bounding box center [313, 198] width 8 height 8
click at [309, 199] on input "checkbox" at bounding box center [312, 198] width 7 height 7
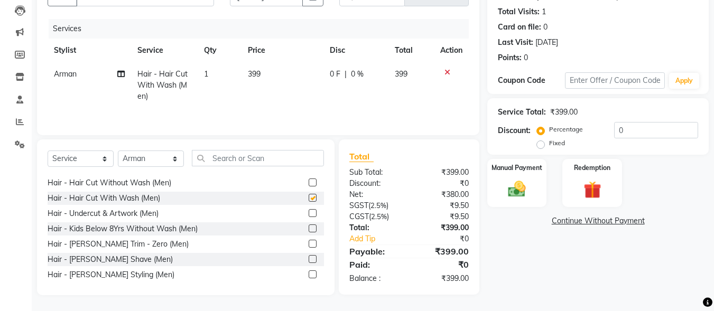
checkbox input "false"
click at [309, 272] on label at bounding box center [313, 274] width 8 height 8
click at [309, 272] on input "checkbox" at bounding box center [312, 275] width 7 height 7
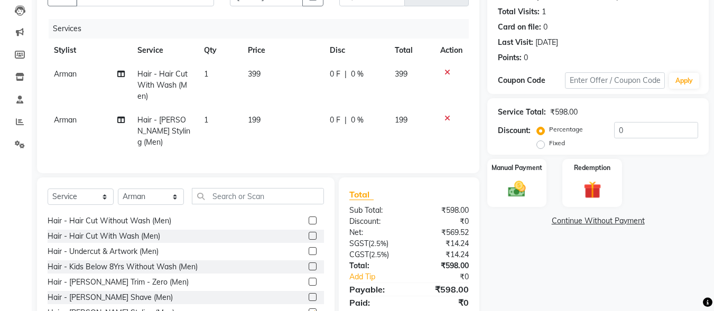
checkbox input "false"
click at [615, 127] on input "0" at bounding box center [656, 130] width 84 height 16
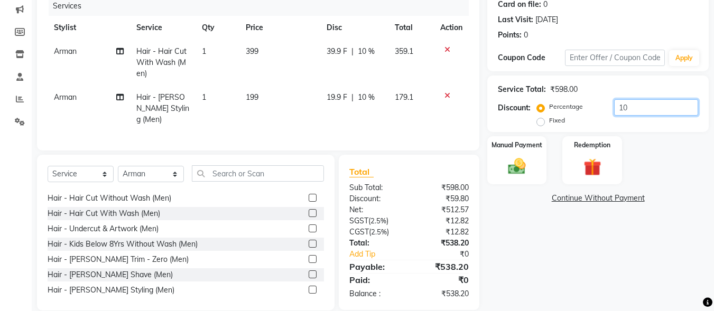
scroll to position [147, 0]
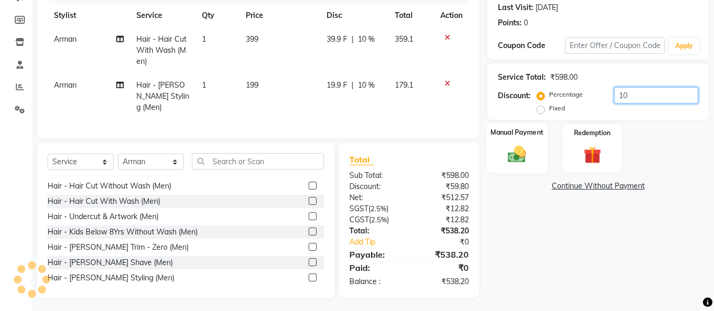
type input "10"
click at [535, 151] on div "Manual Payment" at bounding box center [517, 148] width 62 height 50
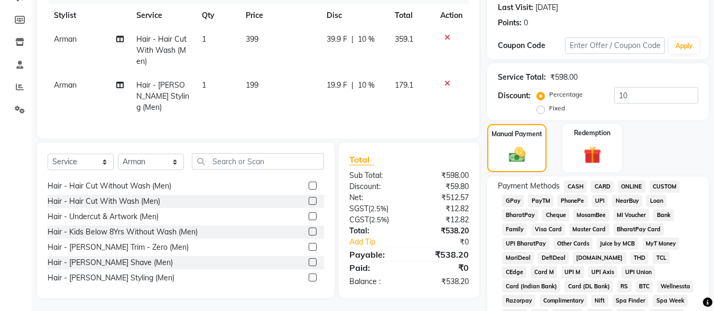
click at [600, 198] on span "UPI" at bounding box center [600, 201] width 16 height 12
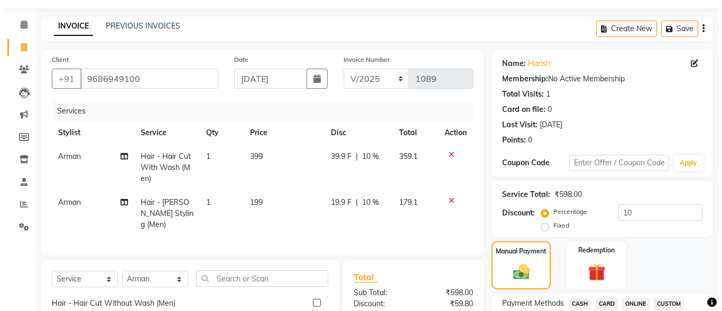
scroll to position [0, 0]
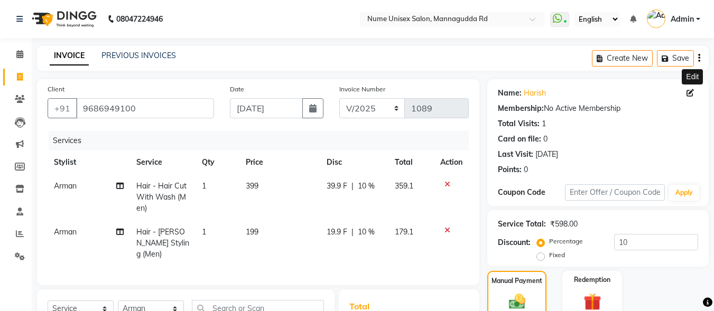
click at [690, 95] on icon at bounding box center [689, 92] width 7 height 7
select select "[DEMOGRAPHIC_DATA]"
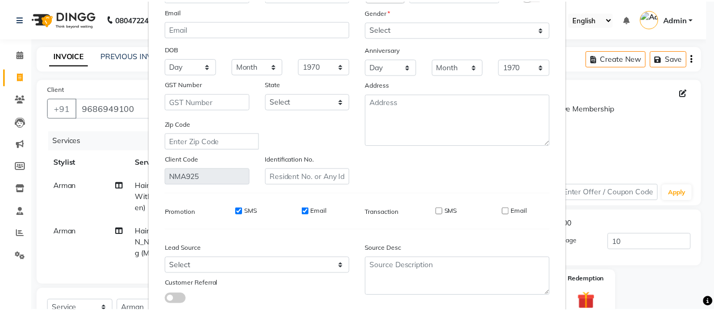
scroll to position [157, 0]
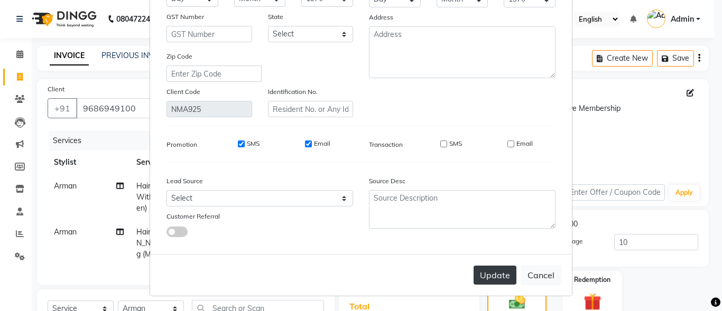
click at [493, 272] on button "Update" at bounding box center [494, 275] width 43 height 19
select select
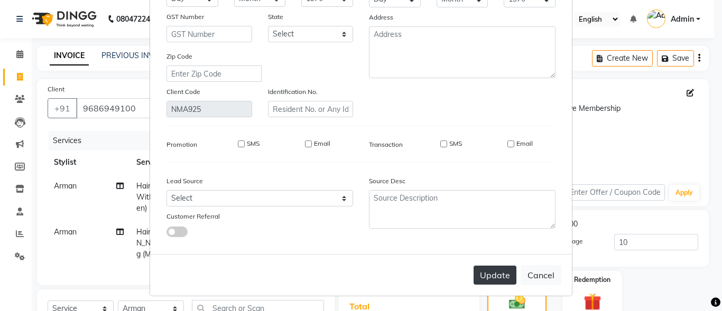
select select
checkbox input "false"
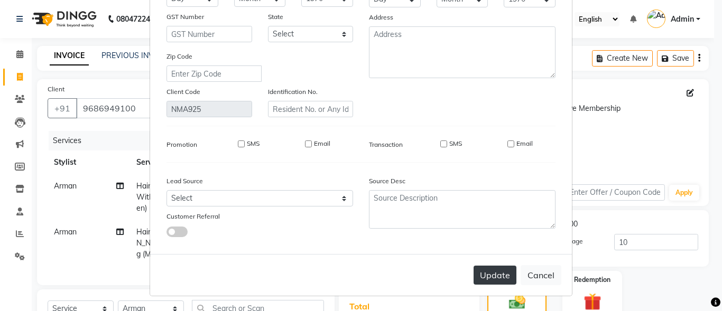
checkbox input "false"
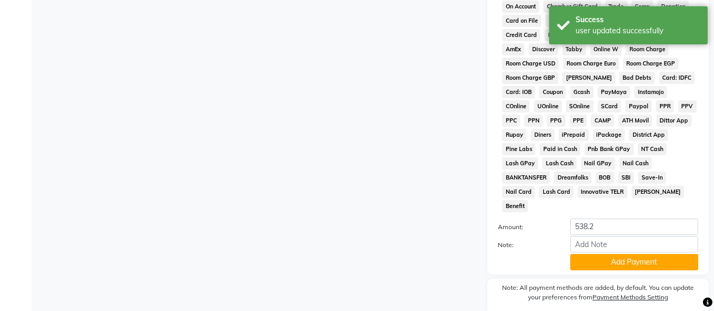
scroll to position [475, 0]
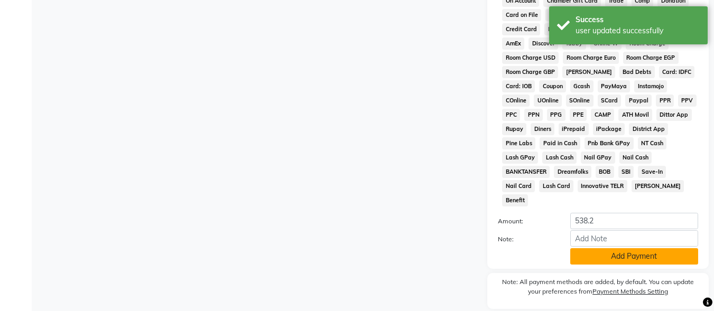
click at [629, 248] on button "Add Payment" at bounding box center [634, 256] width 128 height 16
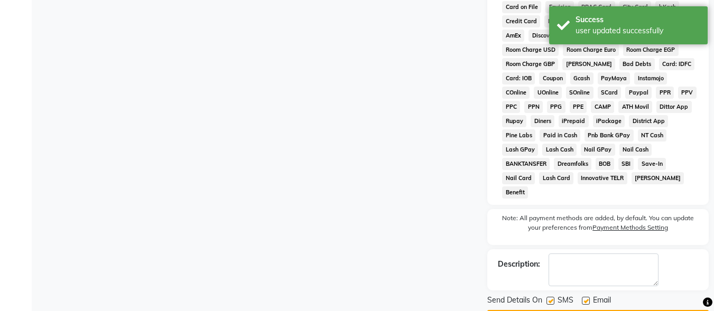
scroll to position [500, 0]
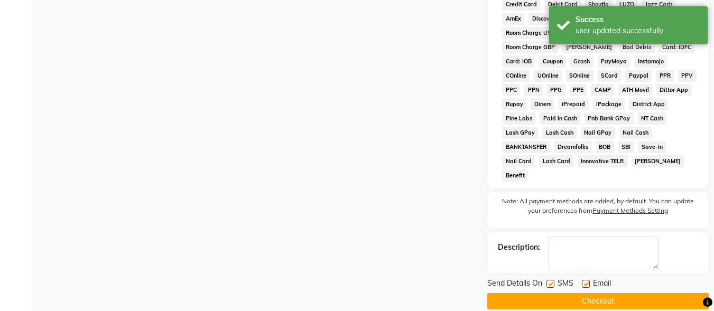
click at [552, 280] on label at bounding box center [550, 284] width 8 height 8
click at [552, 281] on input "checkbox" at bounding box center [549, 284] width 7 height 7
checkbox input "false"
click at [592, 278] on div "Email" at bounding box center [601, 284] width 38 height 13
click at [586, 280] on label at bounding box center [586, 284] width 8 height 8
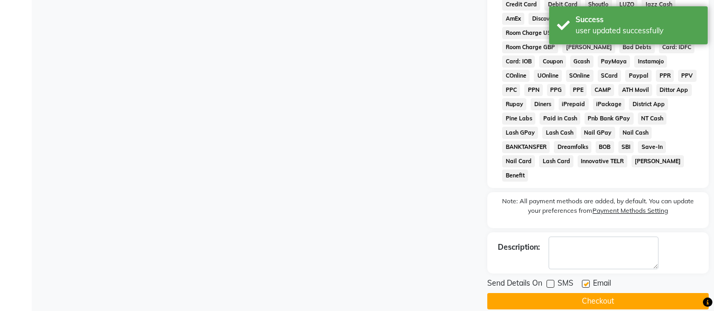
click at [586, 281] on input "checkbox" at bounding box center [585, 284] width 7 height 7
checkbox input "false"
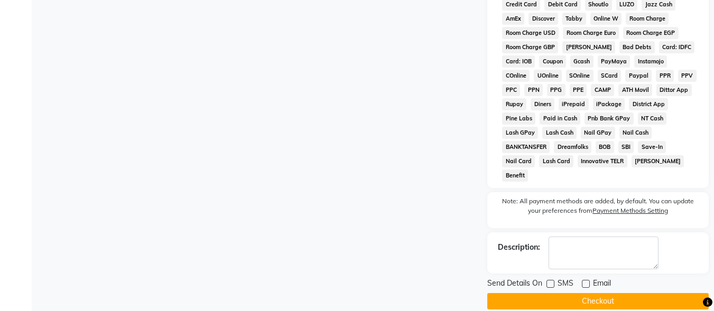
click at [583, 293] on button "Checkout" at bounding box center [597, 301] width 221 height 16
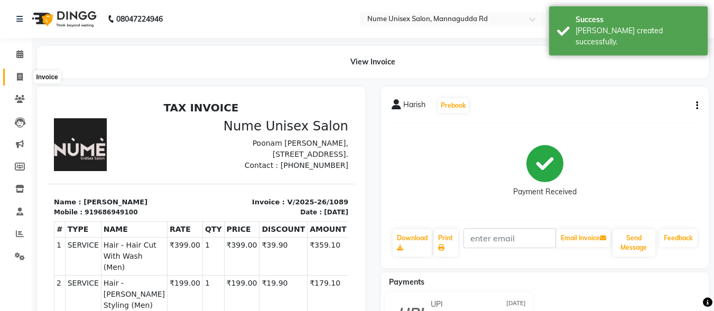
click at [20, 74] on icon at bounding box center [20, 77] width 6 height 8
select select "service"
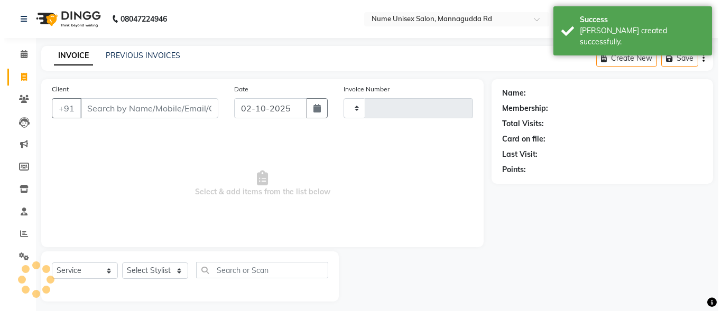
scroll to position [6, 0]
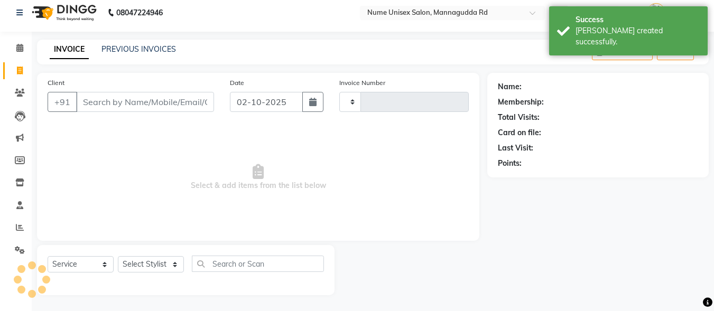
type input "1090"
select select "7047"
click at [303, 106] on button "button" at bounding box center [312, 102] width 21 height 20
select select "10"
select select "2025"
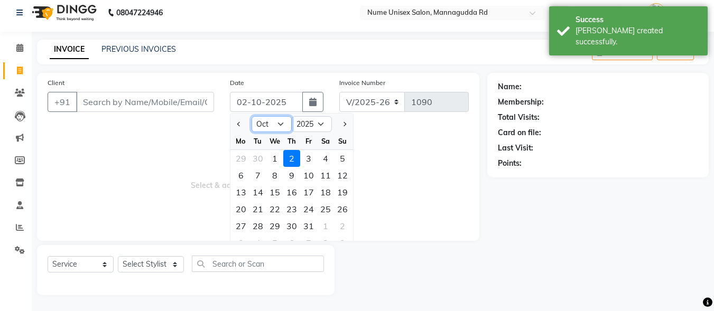
click at [282, 124] on select "Jan Feb Mar Apr May Jun [DATE] Aug Sep Oct Nov Dec" at bounding box center [271, 124] width 40 height 16
select select "9"
click at [251, 116] on select "Jan Feb Mar Apr May Jun [DATE] Aug Sep Oct Nov Dec" at bounding box center [271, 124] width 40 height 16
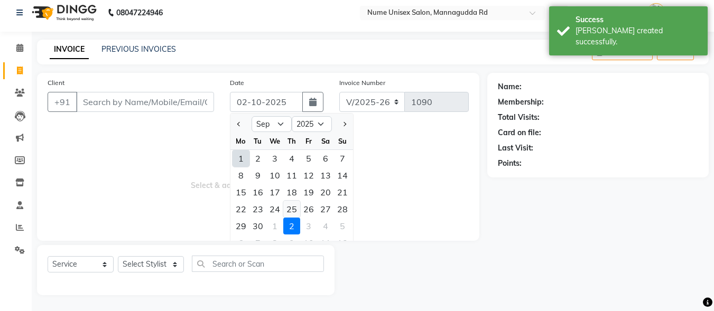
click at [292, 208] on div "25" at bounding box center [291, 209] width 17 height 17
type input "[DATE]"
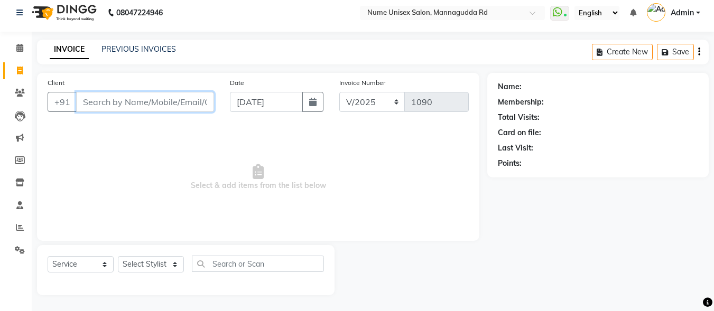
click at [145, 104] on input "Client" at bounding box center [145, 102] width 138 height 20
type input "8419977105"
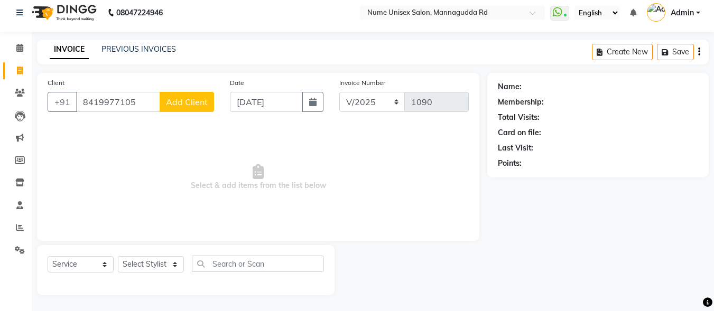
click at [172, 104] on span "Add Client" at bounding box center [187, 102] width 42 height 11
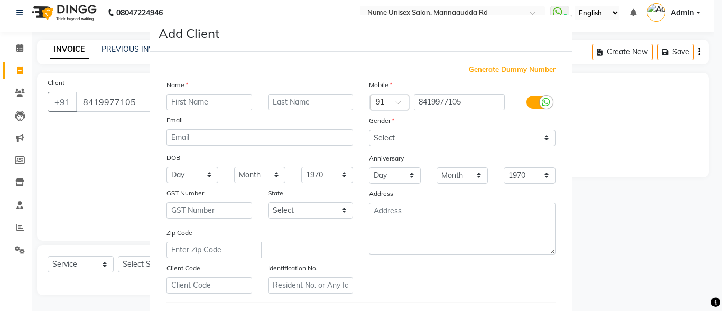
click at [532, 105] on label at bounding box center [538, 102] width 24 height 13
click at [0, 0] on input "checkbox" at bounding box center [0, 0] width 0 height 0
click at [208, 107] on input "text" at bounding box center [209, 102] width 86 height 16
